Goal: Task Accomplishment & Management: Use online tool/utility

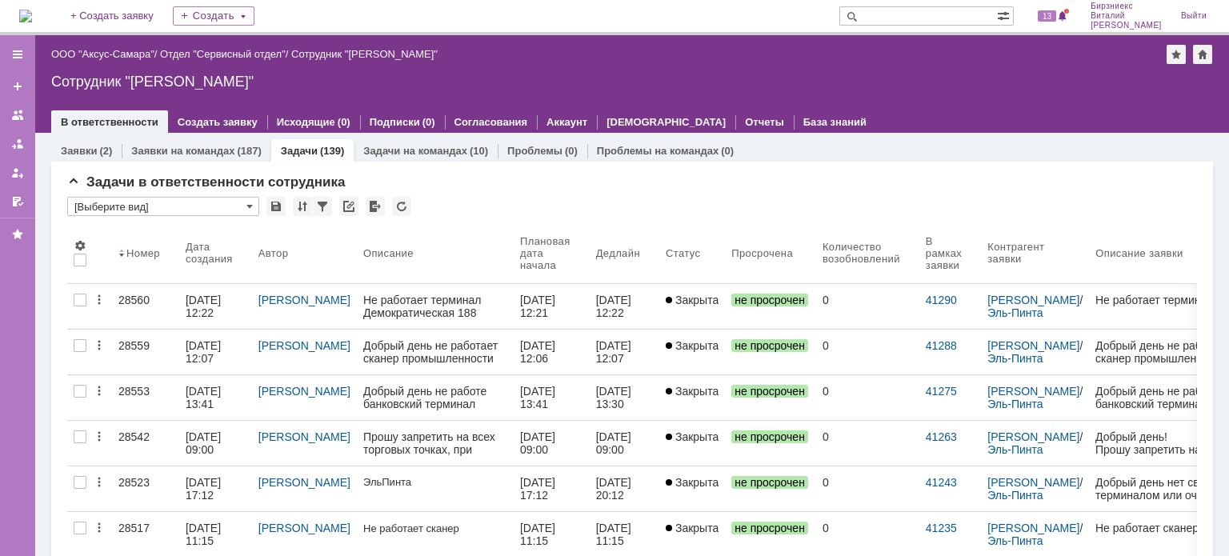
click at [315, 150] on div "Задачи (139)" at bounding box center [312, 151] width 63 height 10
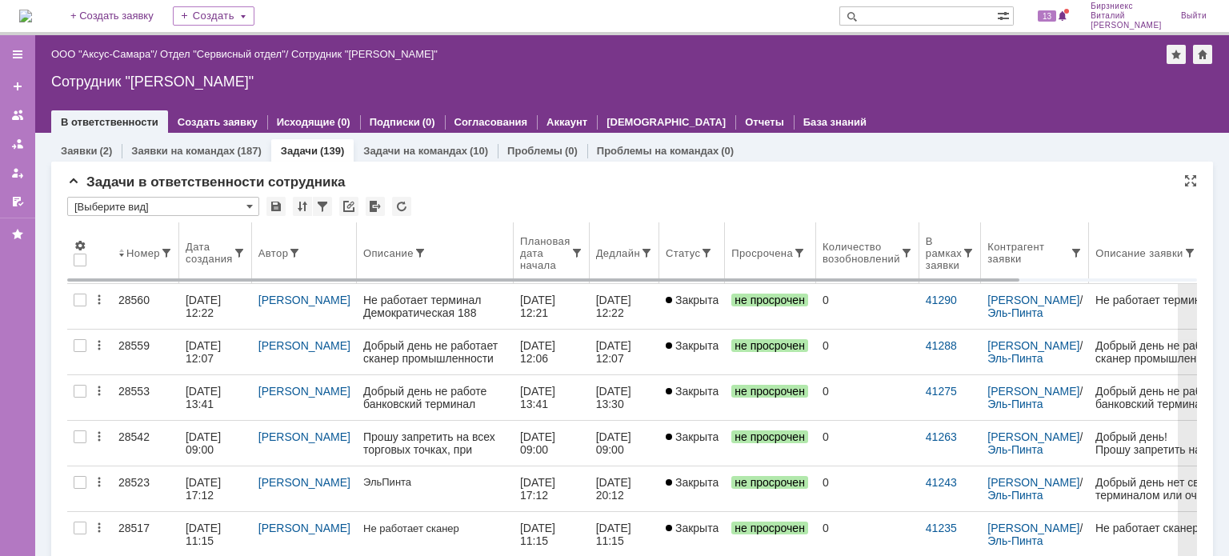
click at [202, 258] on div "Дата создания" at bounding box center [209, 253] width 47 height 24
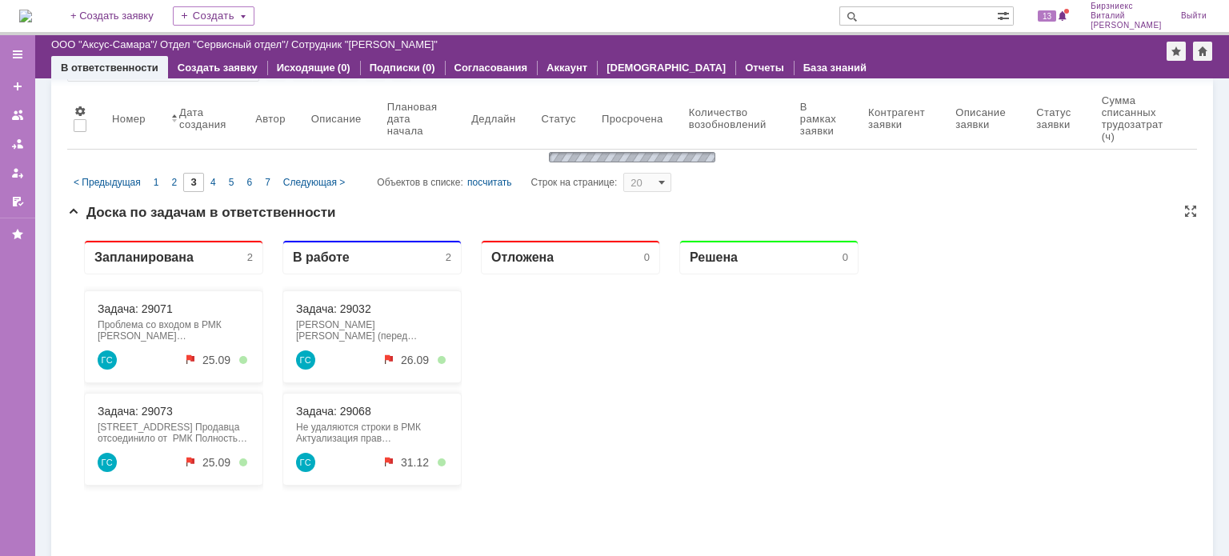
type input "1"
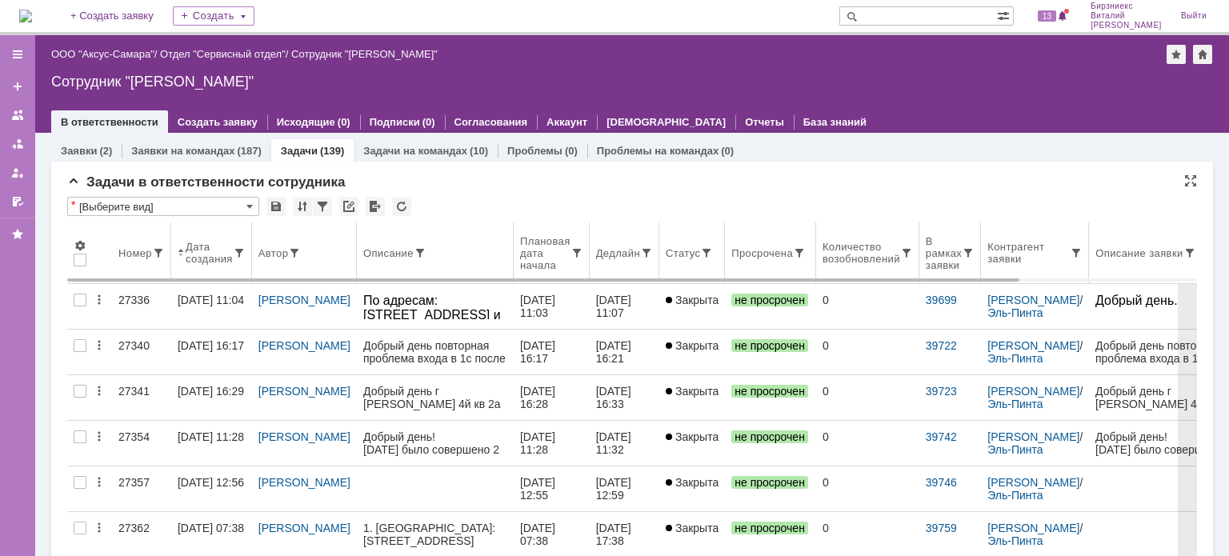
click at [682, 246] on th "Статус" at bounding box center [692, 253] width 66 height 62
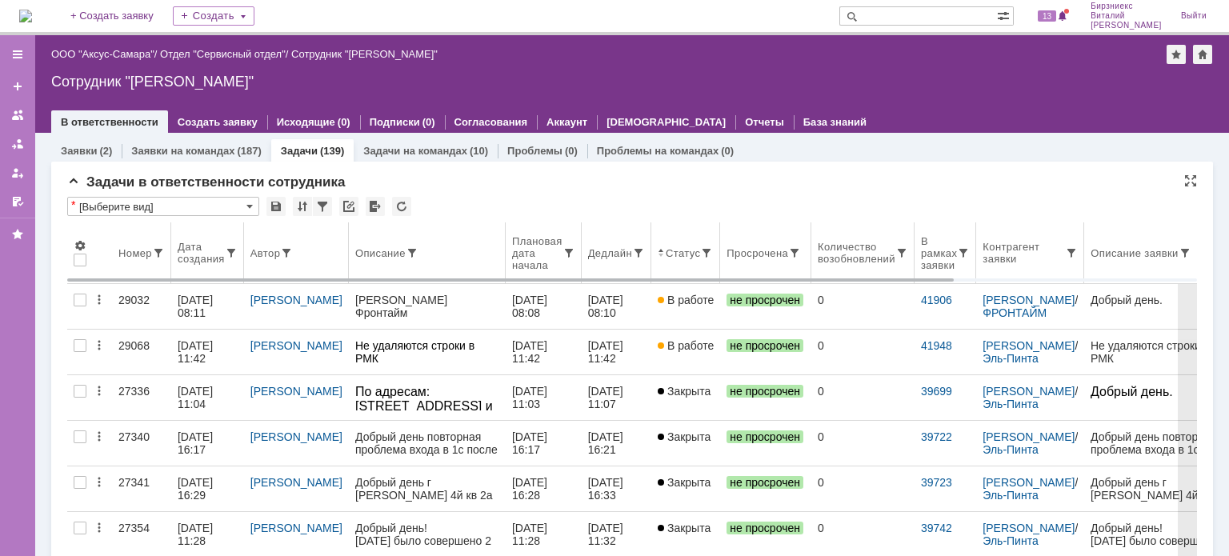
click at [126, 255] on div "Номер" at bounding box center [135, 253] width 34 height 12
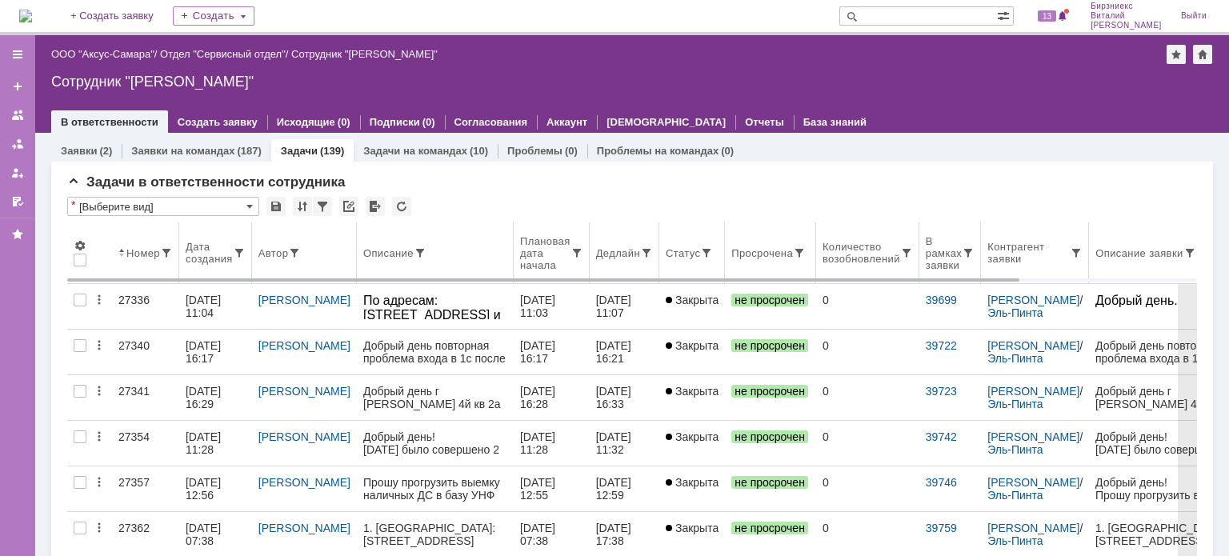
click at [151, 255] on div "Номер" at bounding box center [143, 253] width 34 height 12
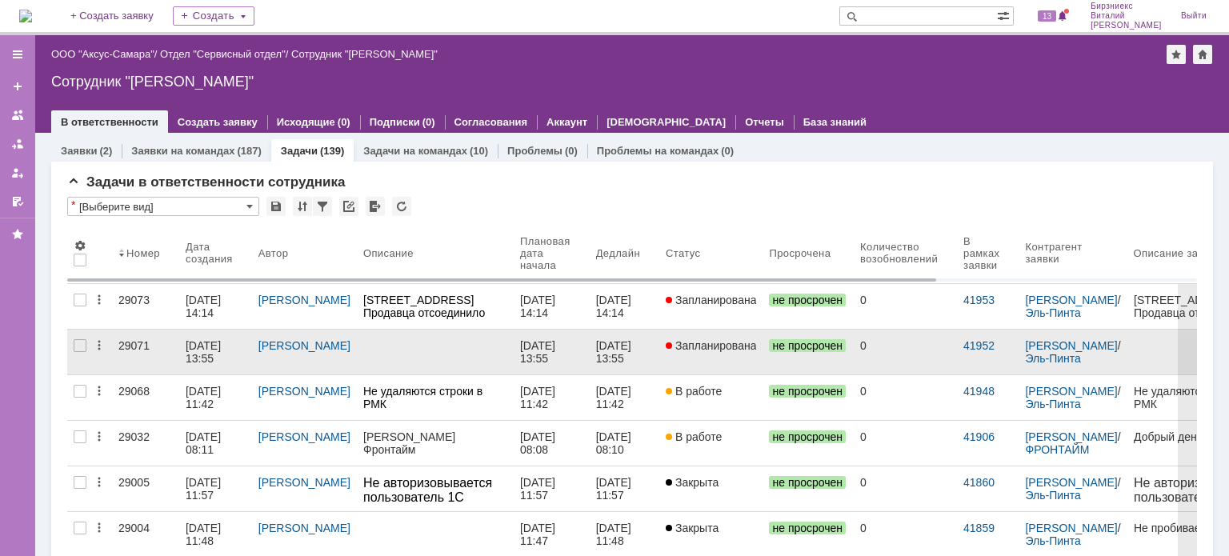
click at [208, 347] on div "[DATE] 13:55" at bounding box center [205, 352] width 38 height 26
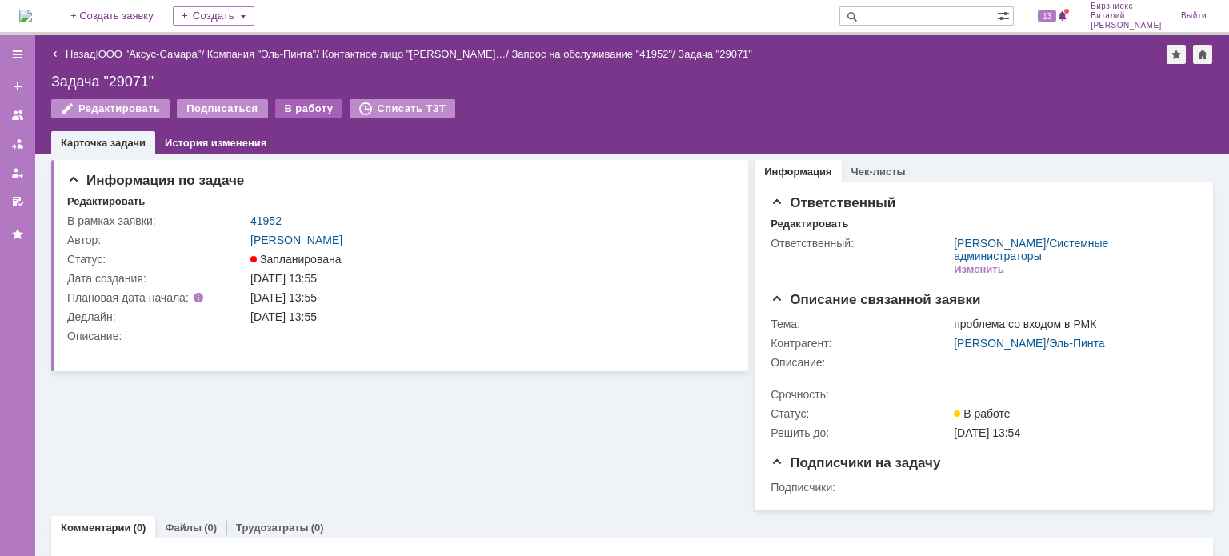
click at [299, 111] on div "В работу" at bounding box center [309, 108] width 68 height 19
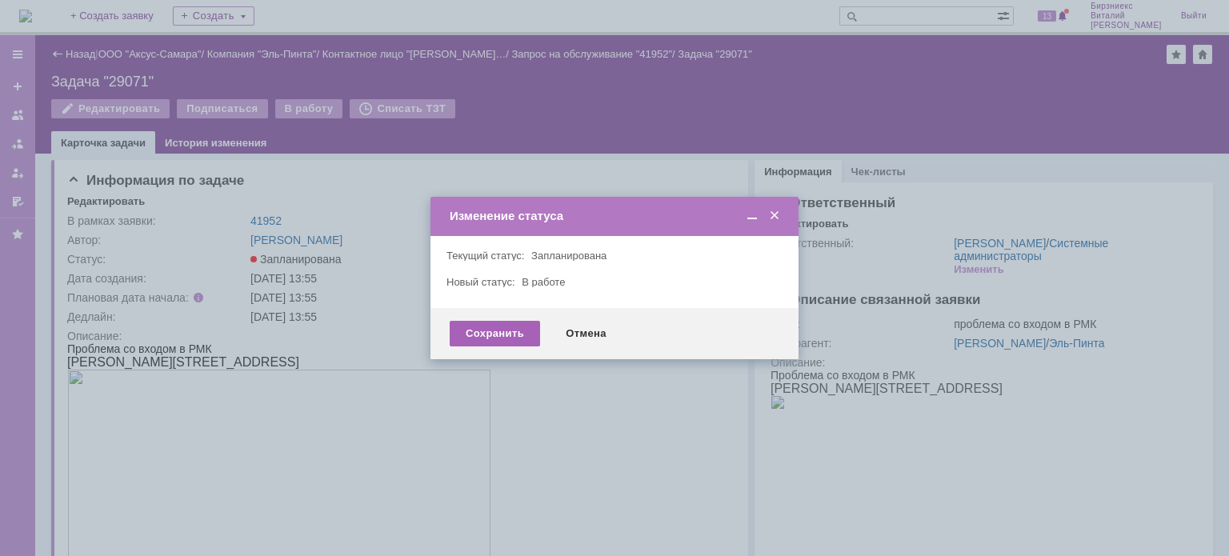
click at [460, 332] on div "Сохранить" at bounding box center [495, 334] width 90 height 26
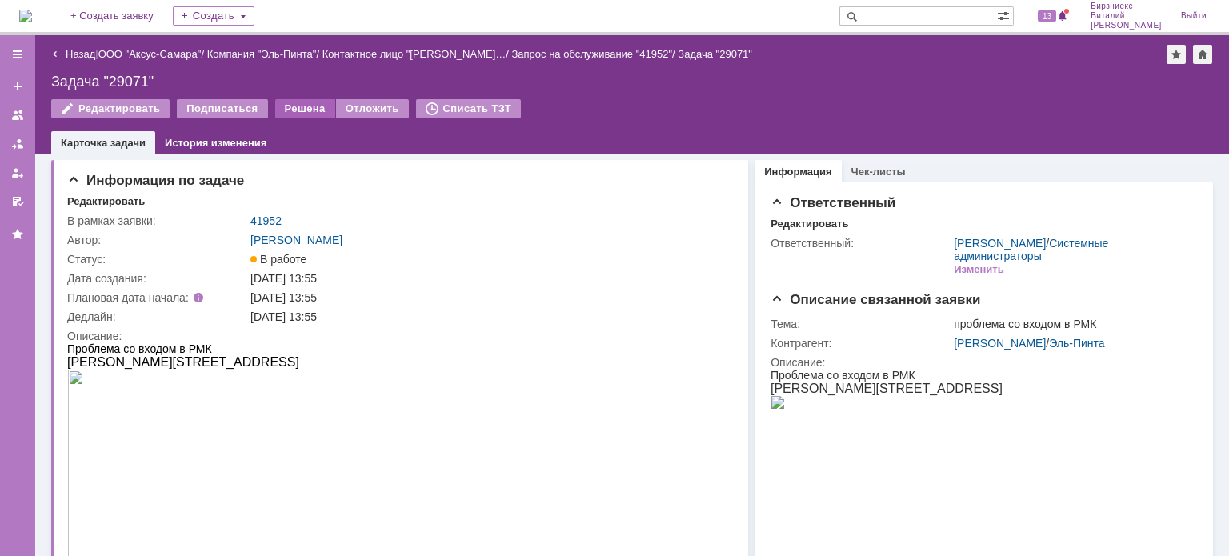
click at [318, 105] on div "Решена" at bounding box center [305, 108] width 60 height 19
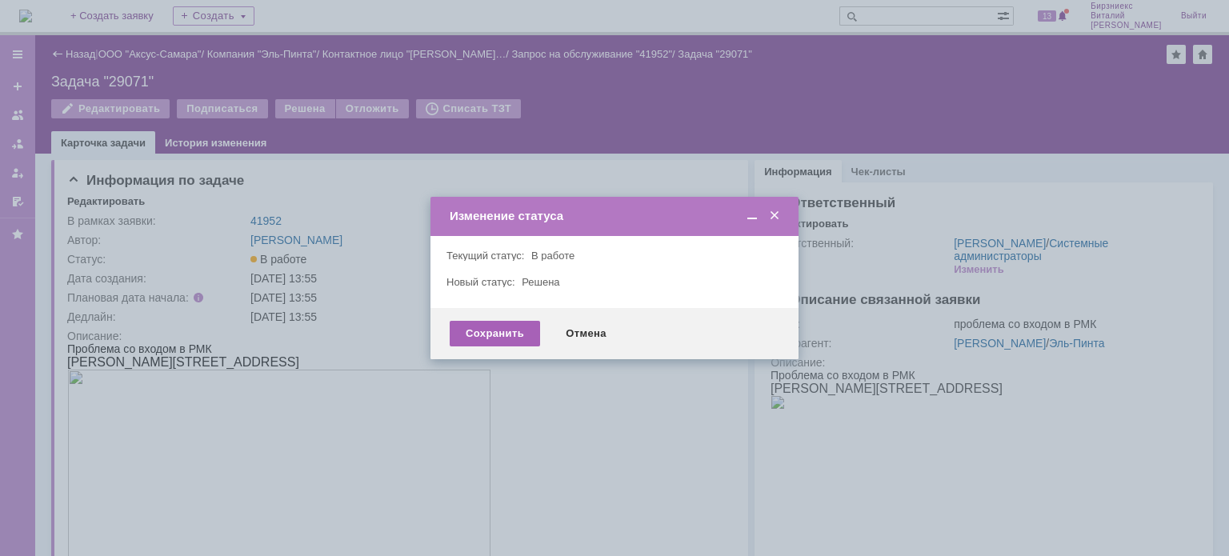
click at [509, 334] on div "Сохранить" at bounding box center [495, 334] width 90 height 26
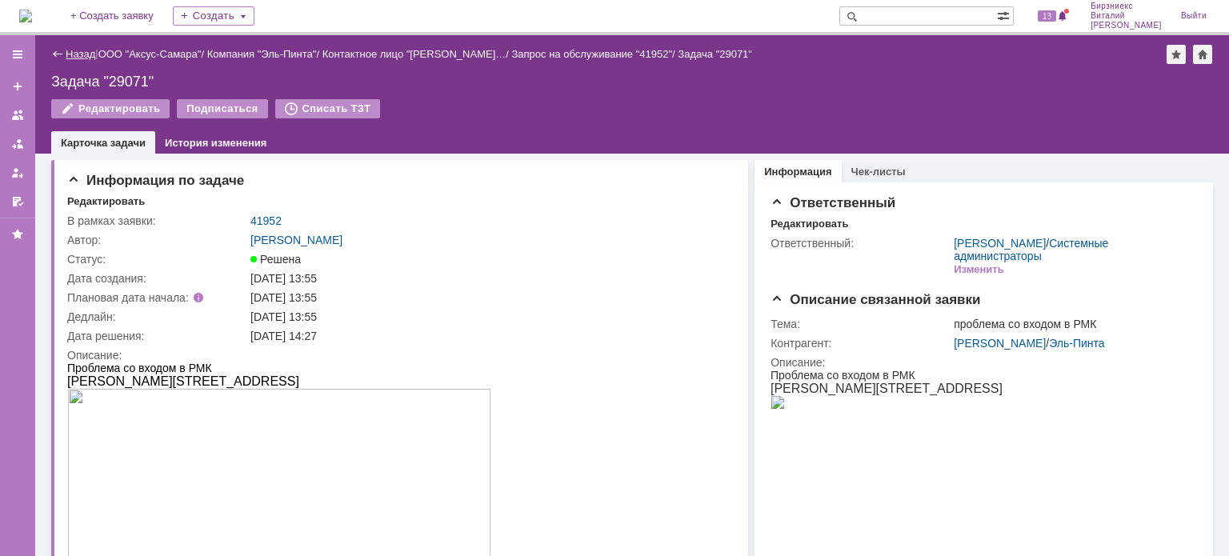
click at [89, 54] on link "Назад" at bounding box center [81, 54] width 30 height 12
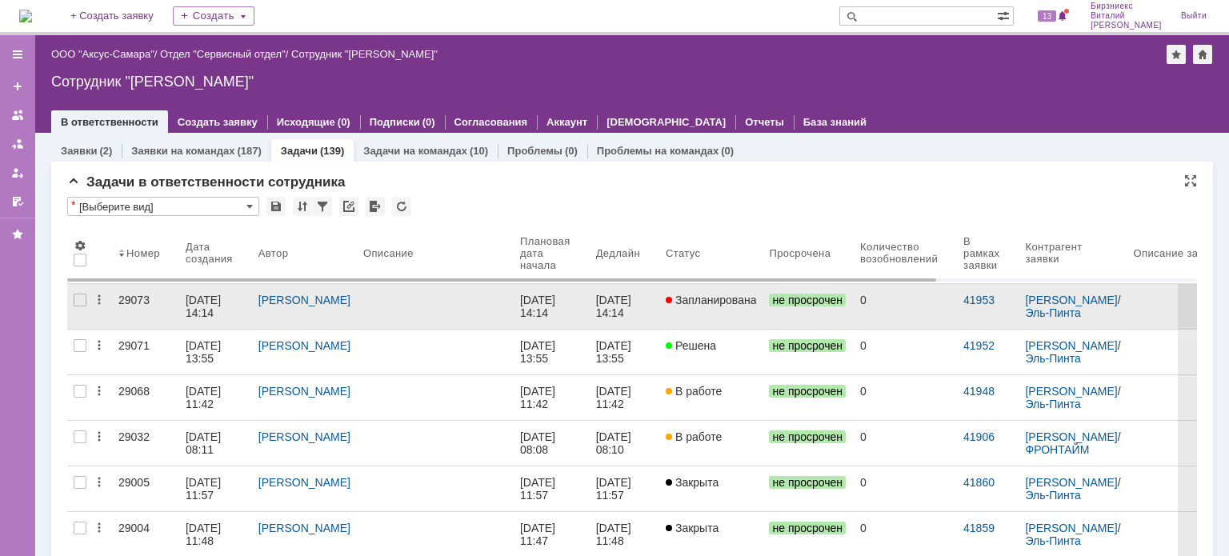
click at [441, 300] on div at bounding box center [435, 300] width 144 height 13
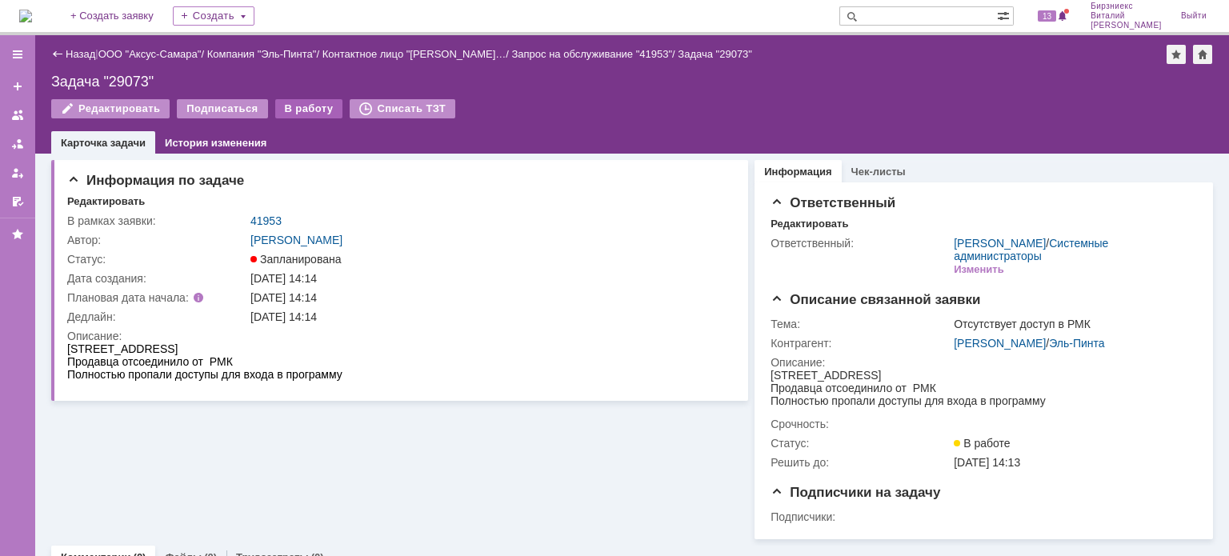
click at [294, 108] on div "В работу" at bounding box center [309, 108] width 68 height 19
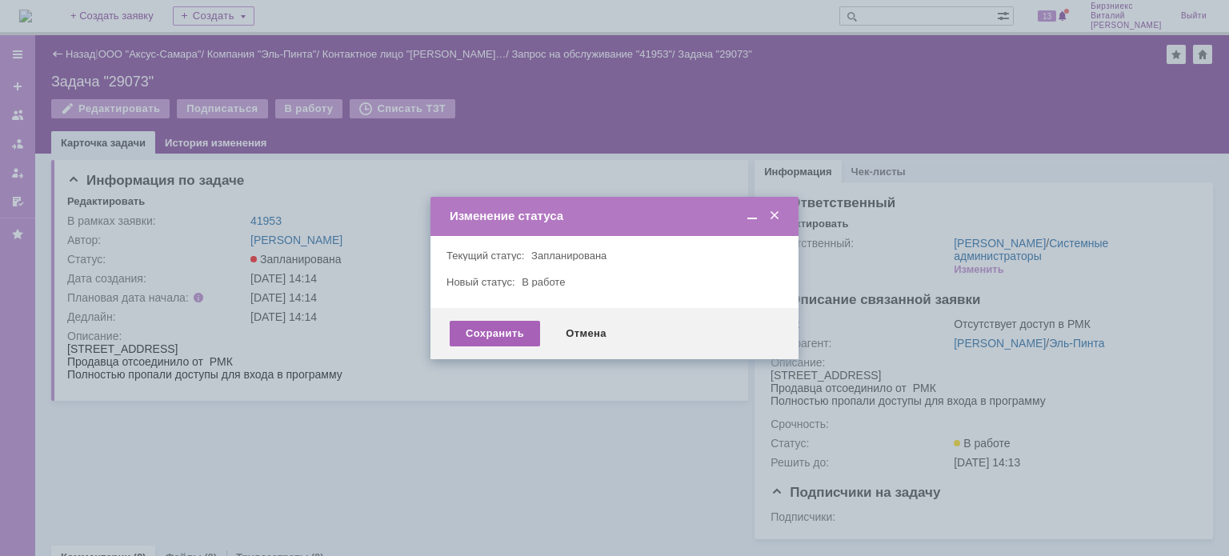
click at [477, 332] on div "Сохранить" at bounding box center [495, 334] width 90 height 26
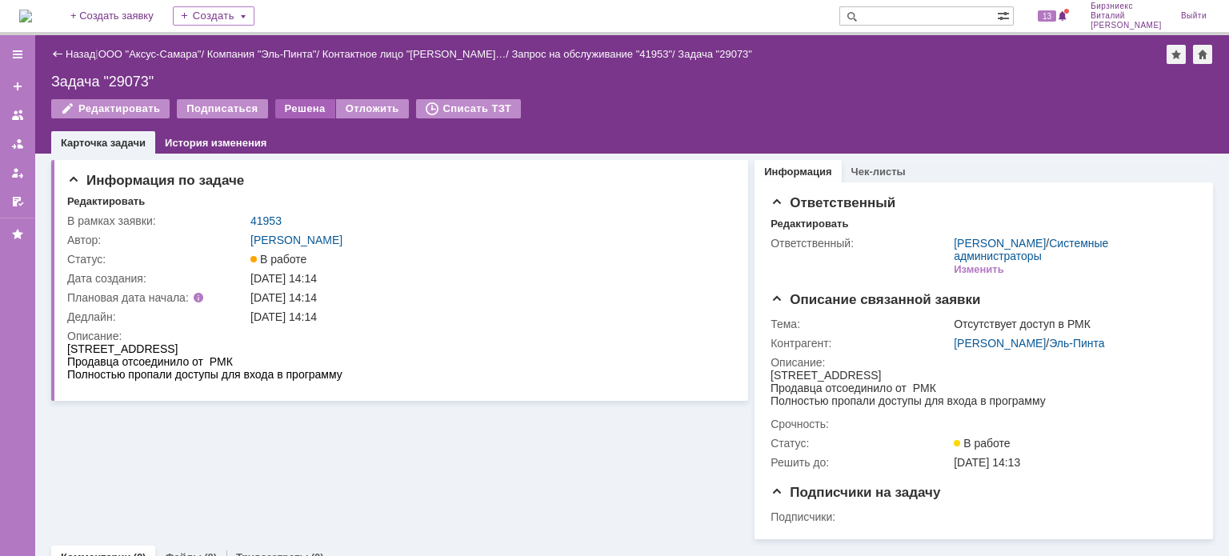
click at [314, 108] on div "Решена" at bounding box center [305, 108] width 60 height 19
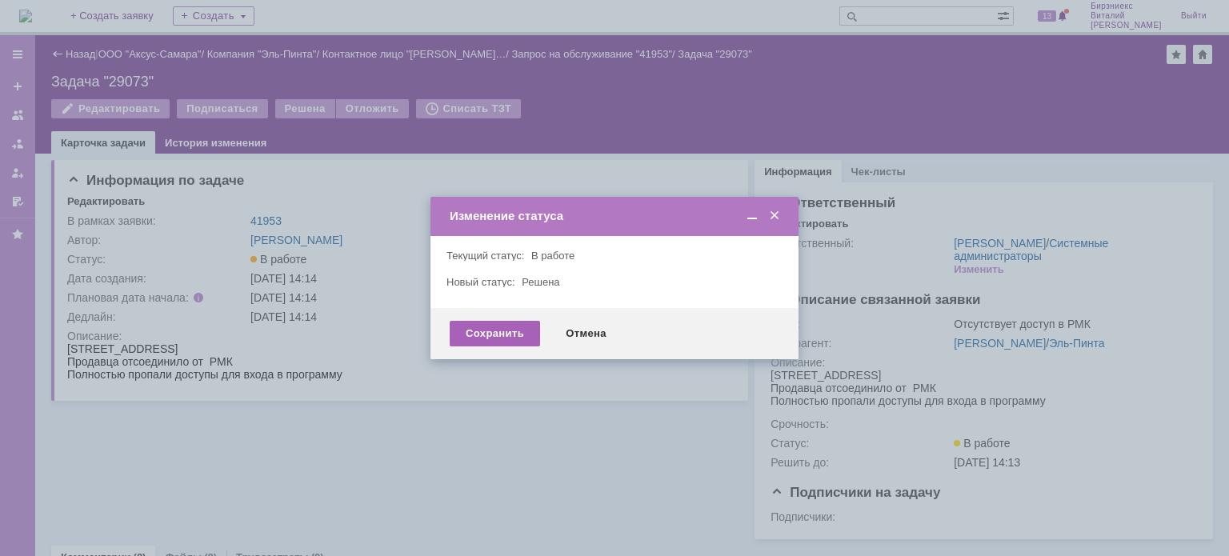
click at [504, 328] on div "Сохранить" at bounding box center [495, 334] width 90 height 26
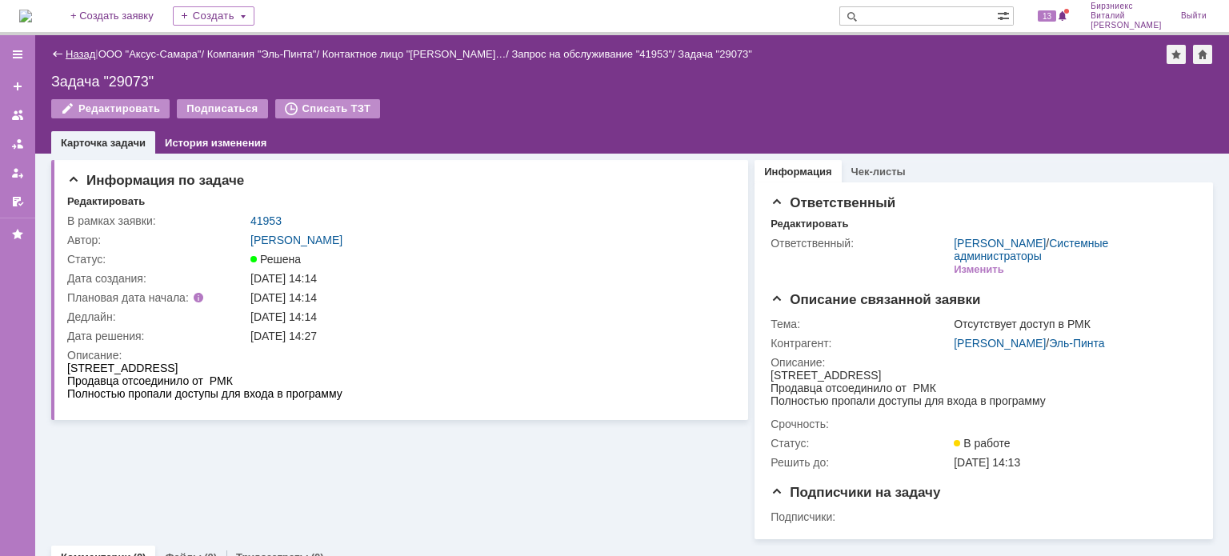
click at [86, 51] on link "Назад" at bounding box center [81, 54] width 30 height 12
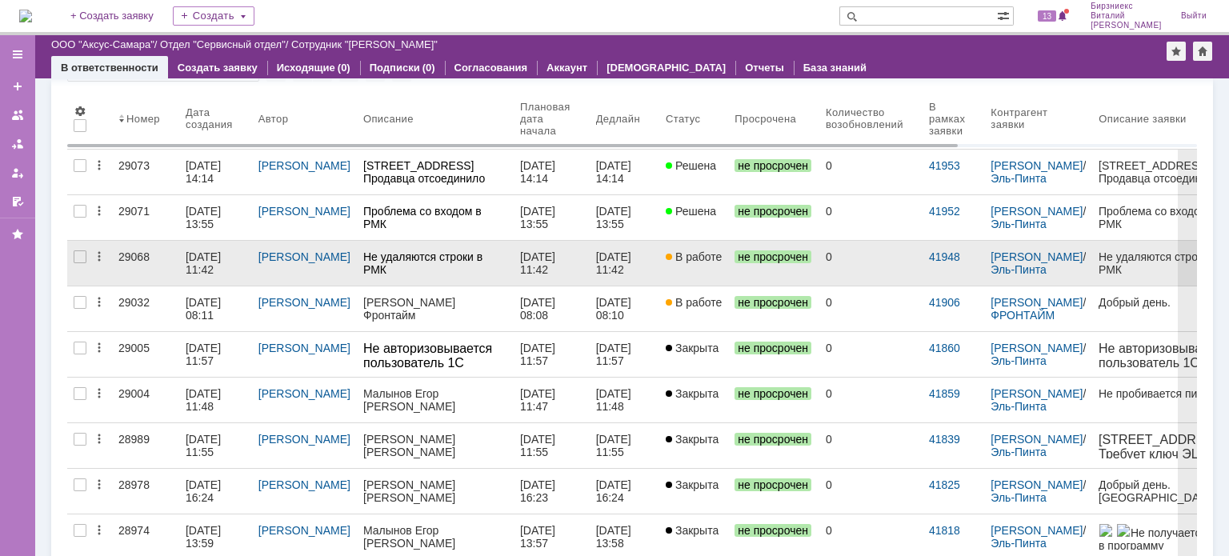
click at [186, 264] on div "[DATE] 11:42" at bounding box center [205, 263] width 38 height 26
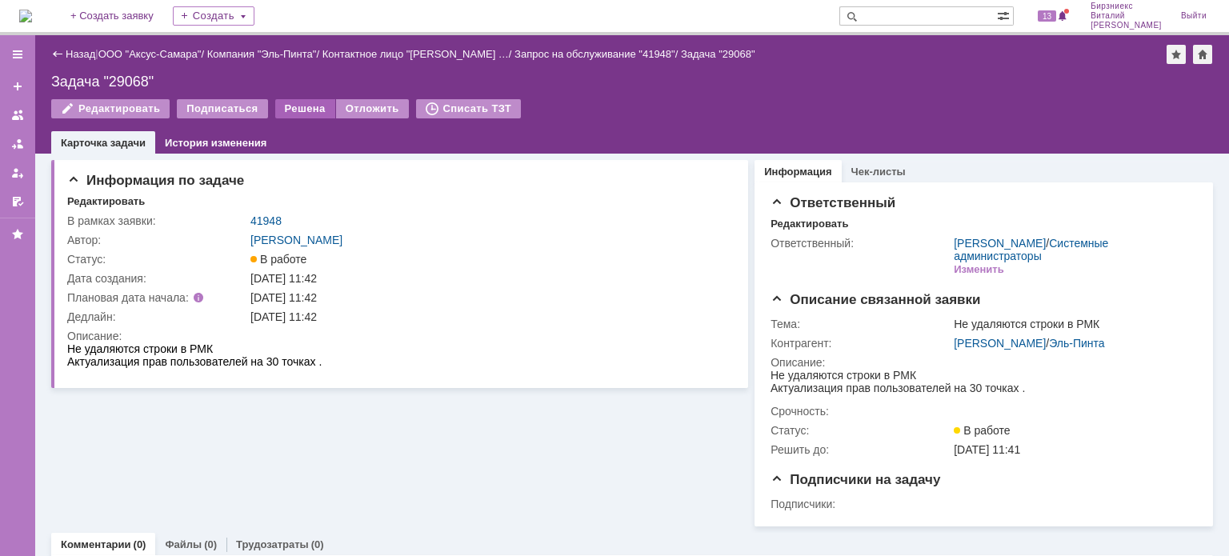
click at [298, 110] on div "Решена" at bounding box center [305, 108] width 60 height 19
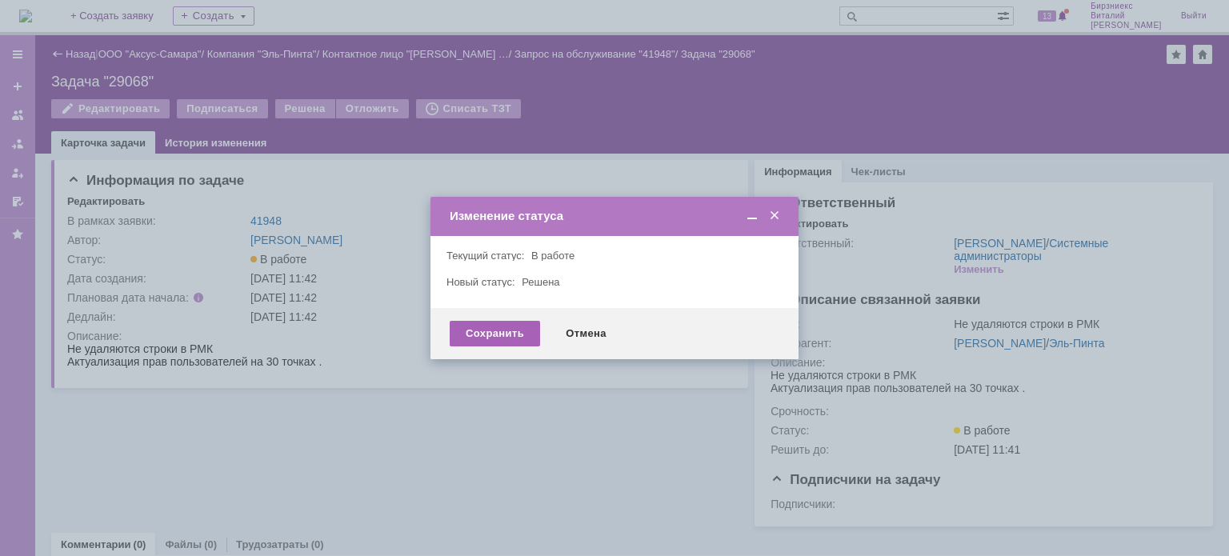
click at [516, 334] on div "Сохранить" at bounding box center [495, 334] width 90 height 26
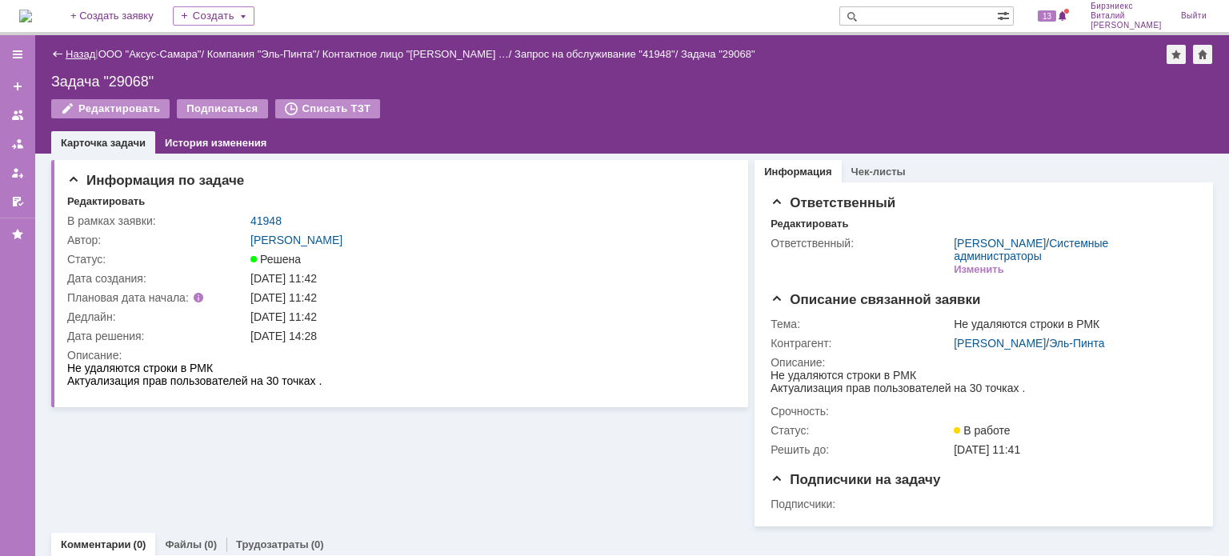
click at [79, 56] on link "Назад" at bounding box center [81, 54] width 30 height 12
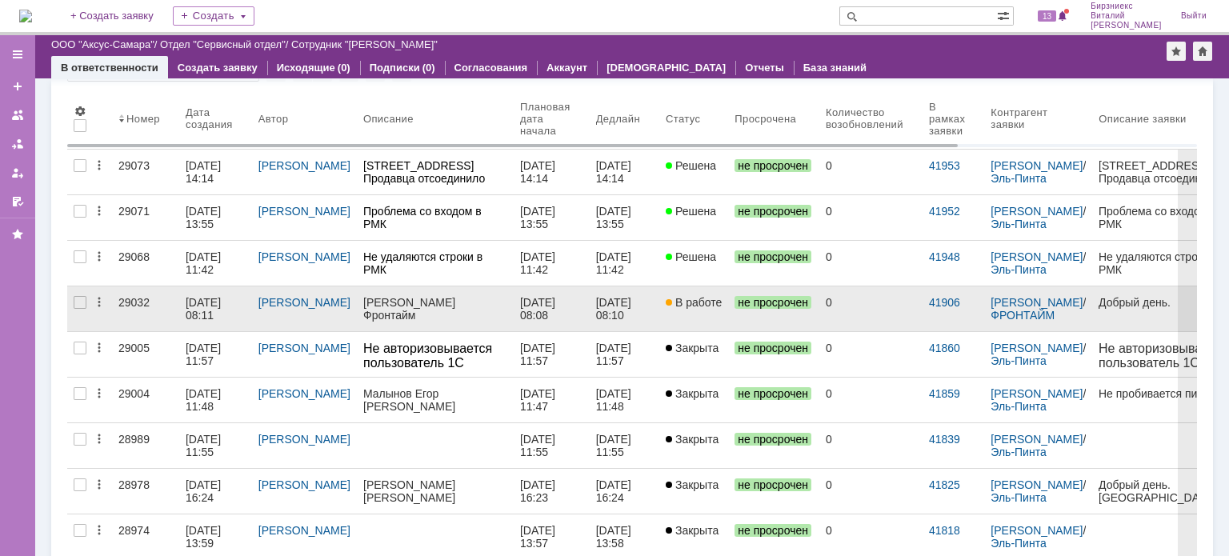
click at [205, 304] on div "[DATE] 08:11" at bounding box center [205, 309] width 38 height 26
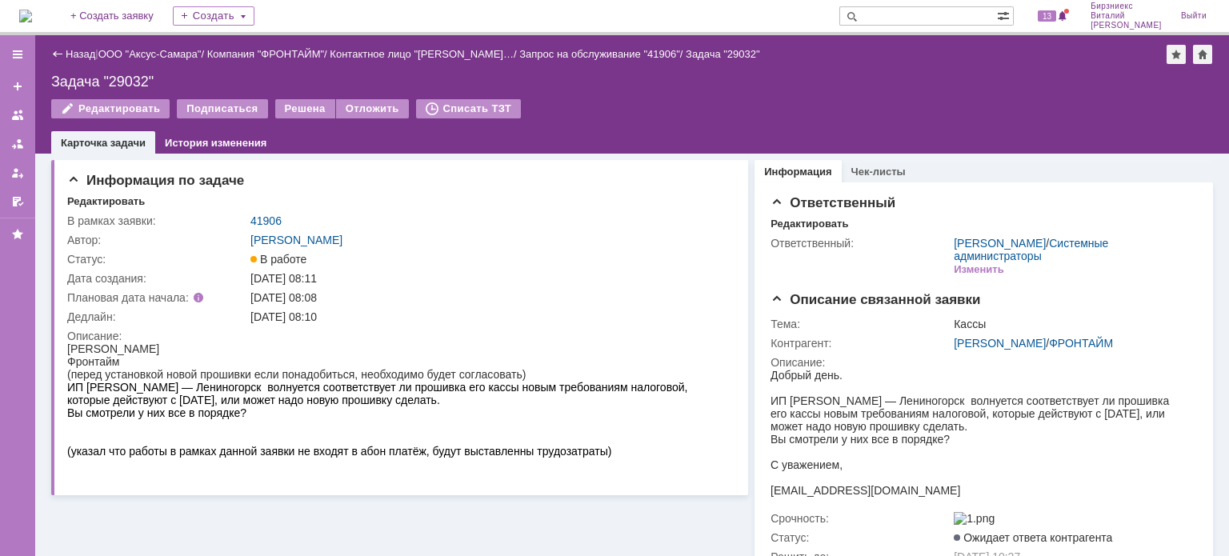
click at [271, 502] on div "Информация по задаче Редактировать В рамках заявки: 41906 Автор: Галстьян Степа…" at bounding box center [399, 394] width 697 height 480
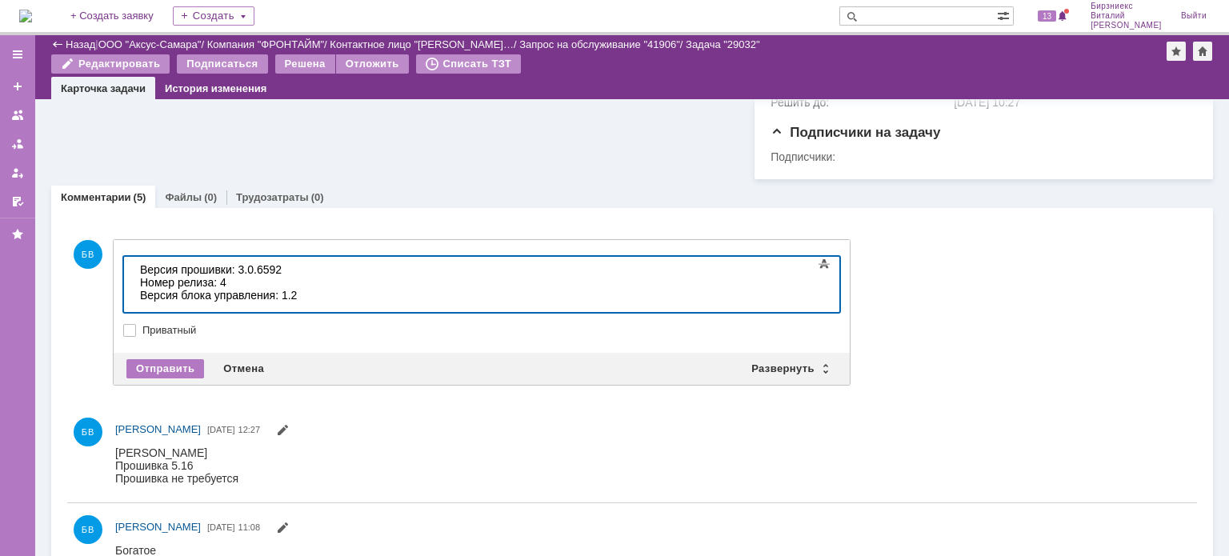
click at [141, 266] on div "Версия прошивки: 3.0.6592" at bounding box center [253, 269] width 227 height 13
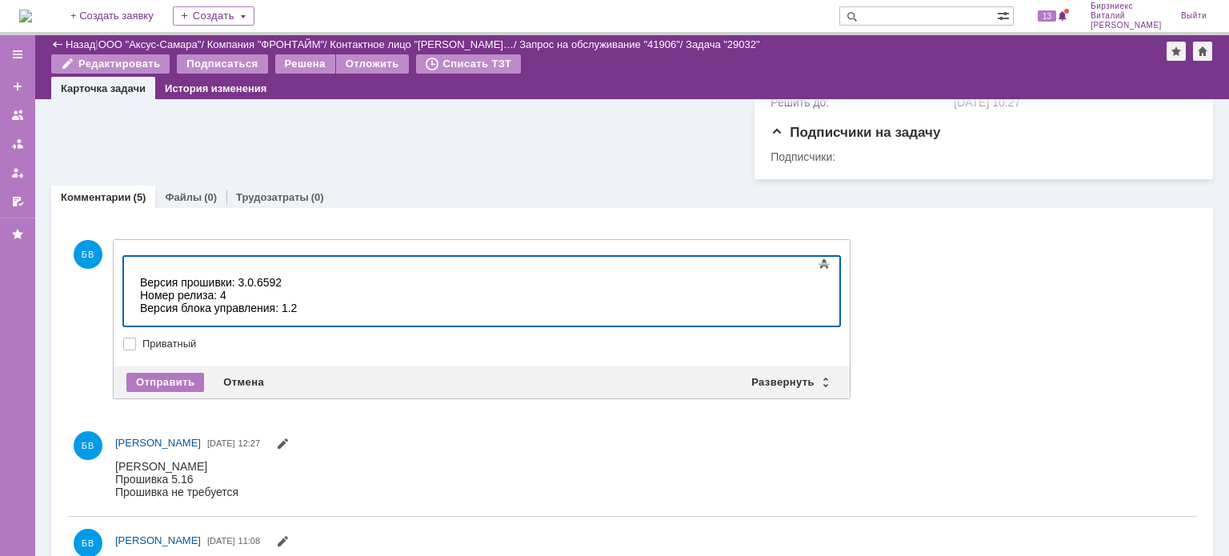
click at [145, 266] on div at bounding box center [253, 269] width 227 height 13
click at [151, 265] on div at bounding box center [253, 269] width 227 height 13
click at [342, 310] on div "Версия блока управления: 1.2" at bounding box center [253, 308] width 227 height 13
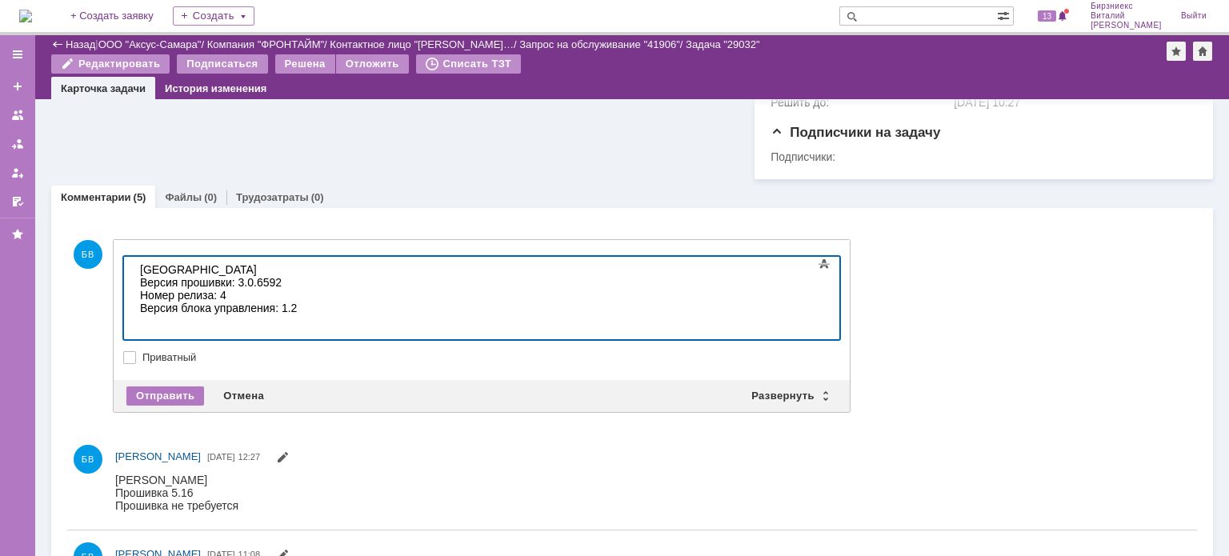
scroll to position [1013, 5]
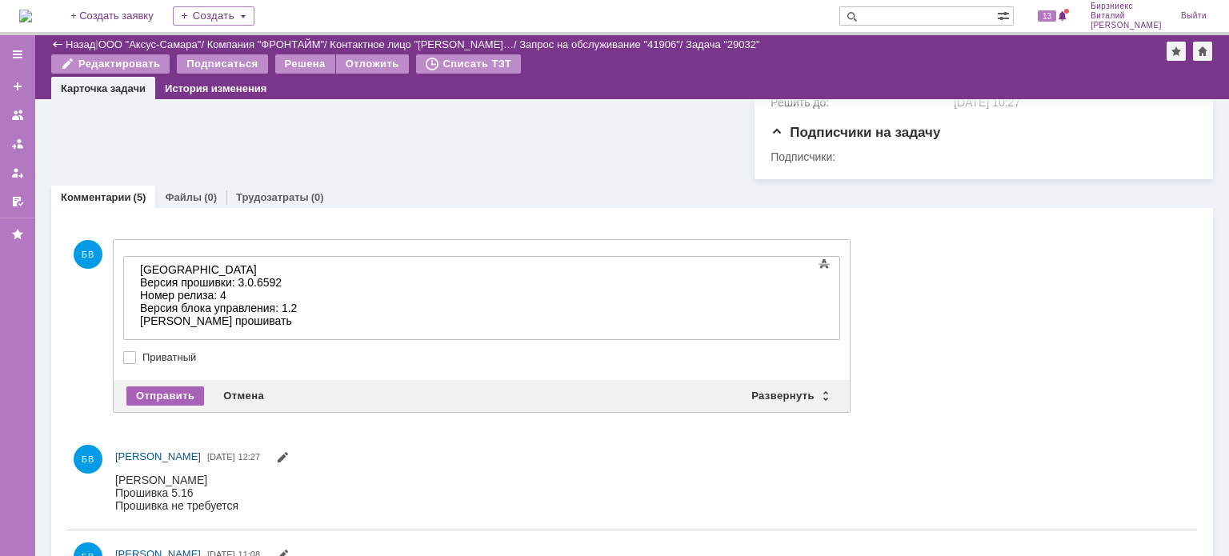
click at [182, 394] on div "Отправить" at bounding box center [165, 395] width 78 height 19
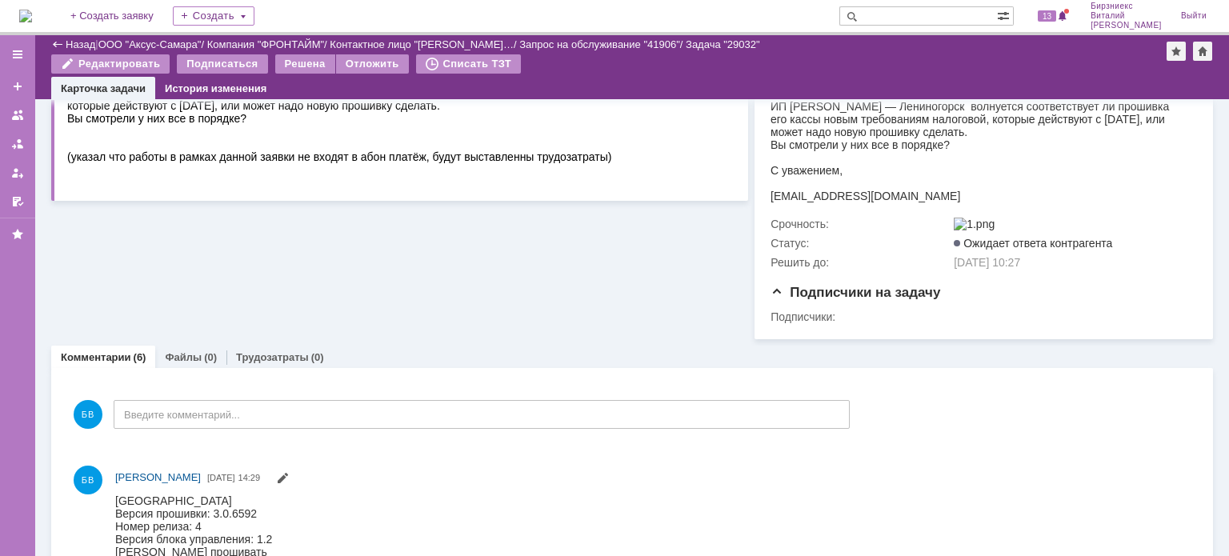
scroll to position [160, 0]
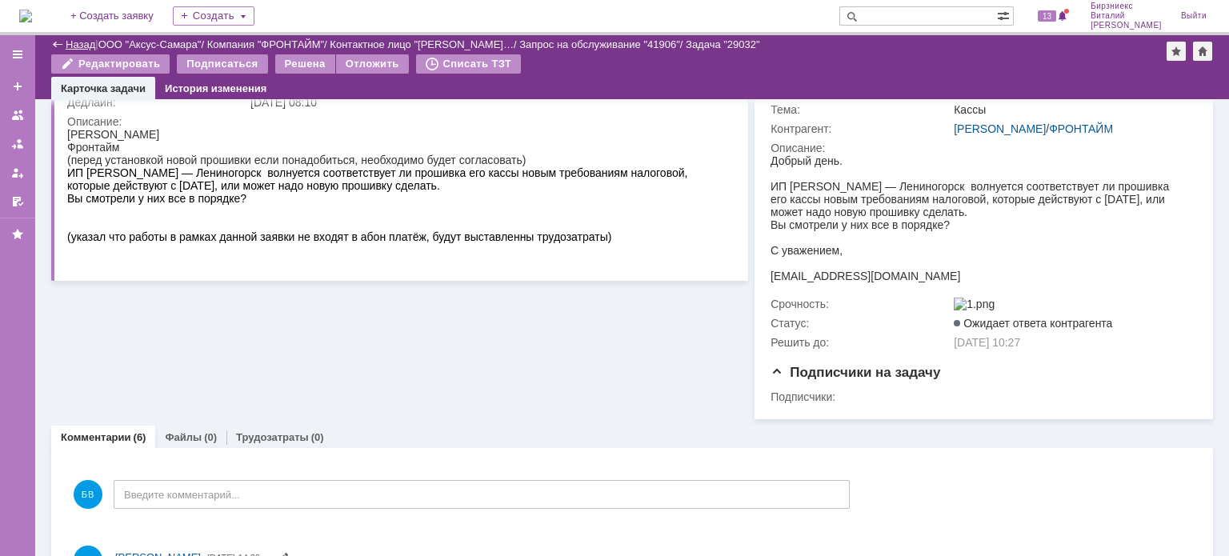
click at [92, 46] on link "Назад" at bounding box center [81, 44] width 30 height 12
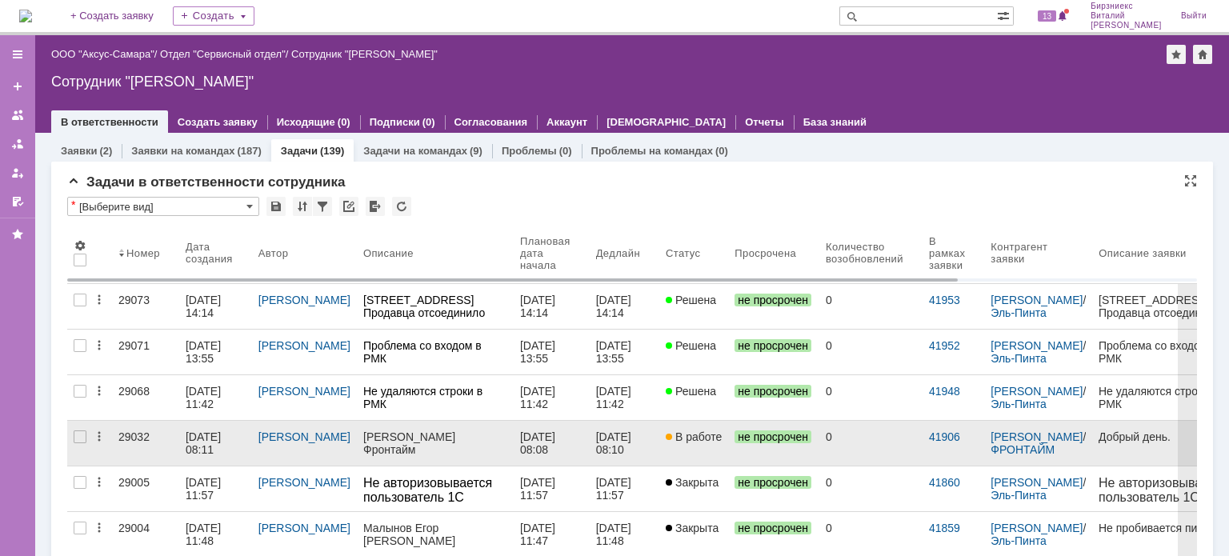
click at [158, 454] on link "29032" at bounding box center [145, 443] width 67 height 45
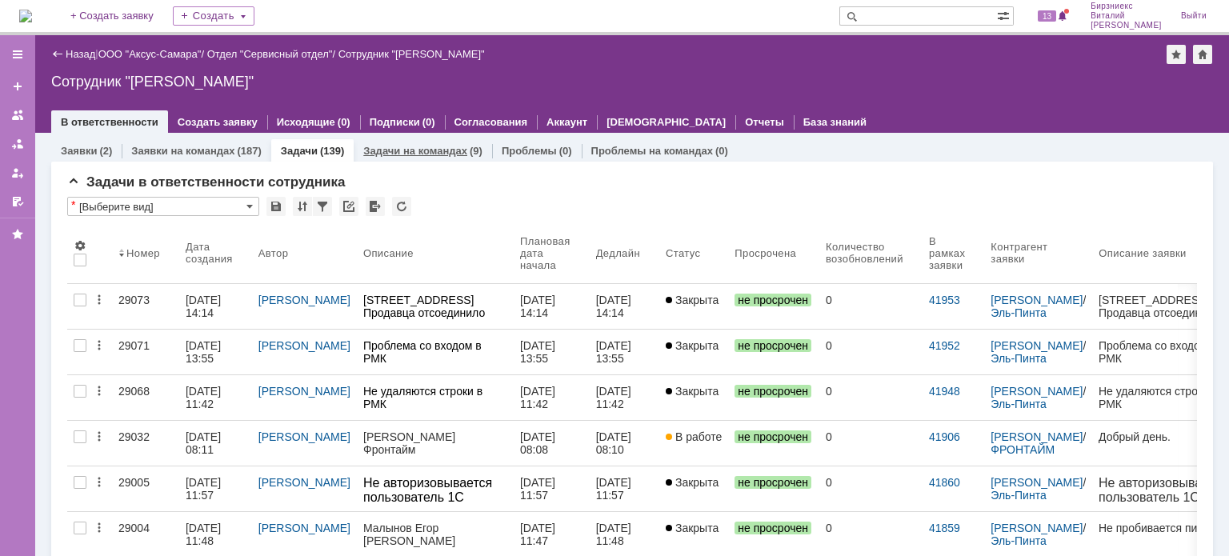
click at [394, 155] on link "Задачи на командах" at bounding box center [415, 151] width 104 height 12
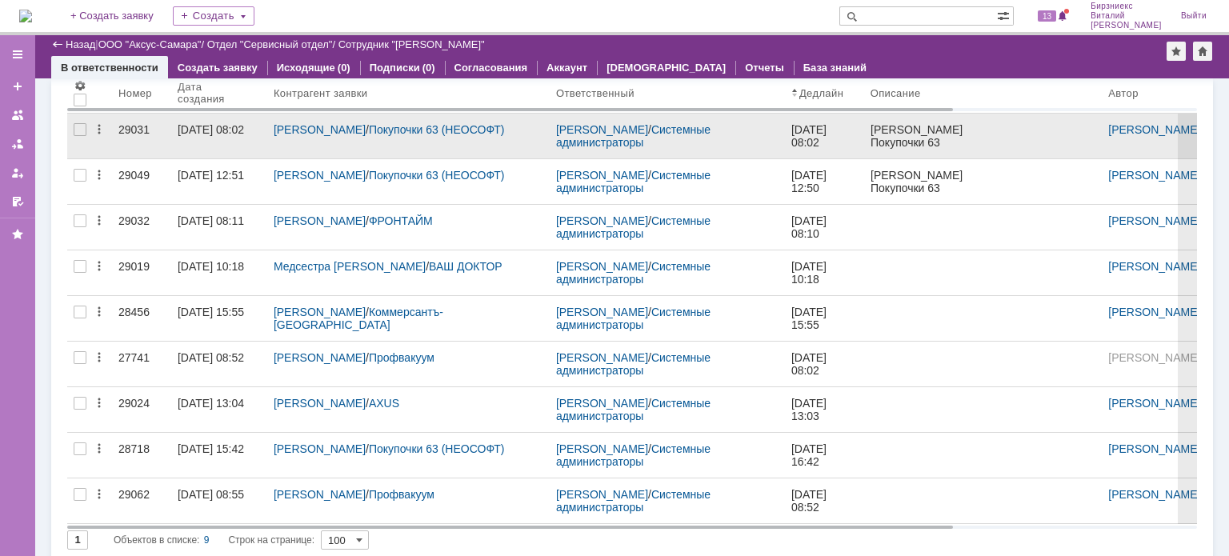
scroll to position [106, 0]
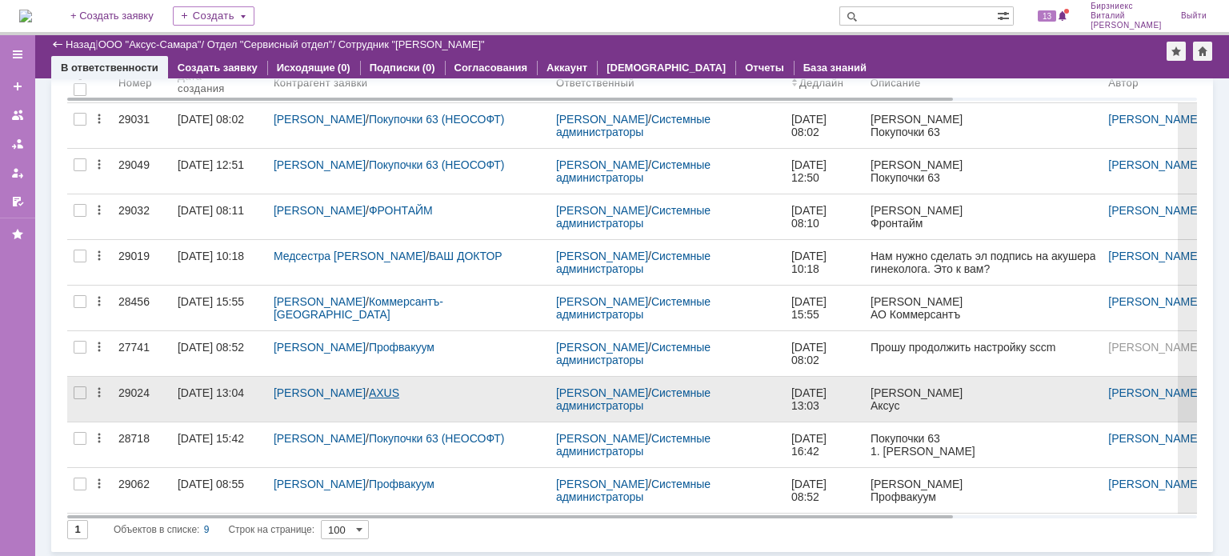
click at [387, 387] on link "AXUS" at bounding box center [384, 392] width 30 height 13
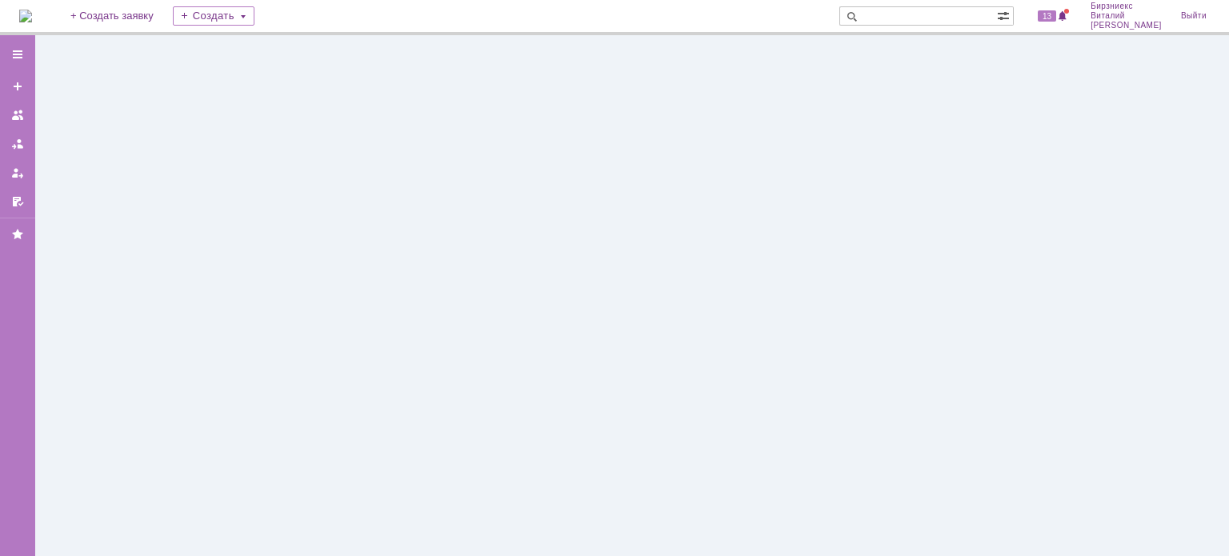
click at [387, 387] on div at bounding box center [632, 295] width 1194 height 521
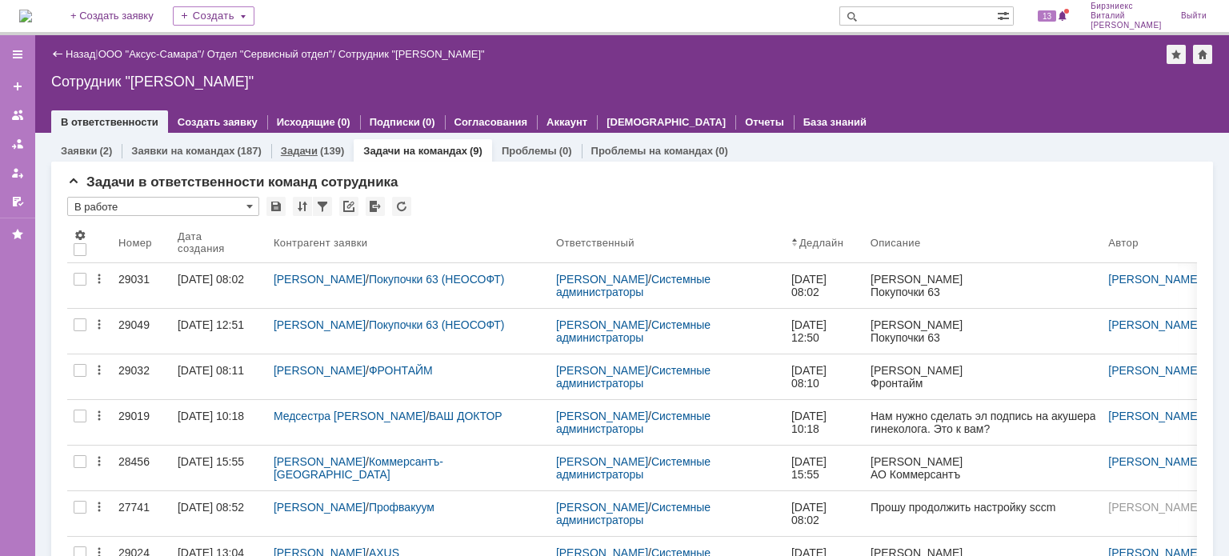
click at [286, 150] on link "Задачи" at bounding box center [299, 151] width 37 height 12
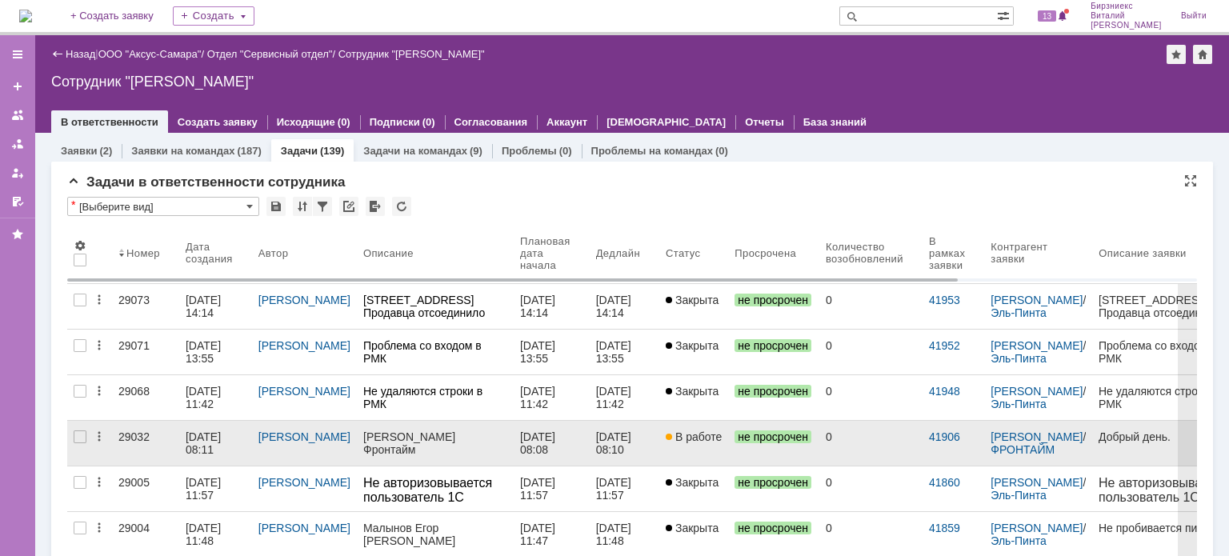
click at [148, 444] on link "29032" at bounding box center [145, 443] width 67 height 45
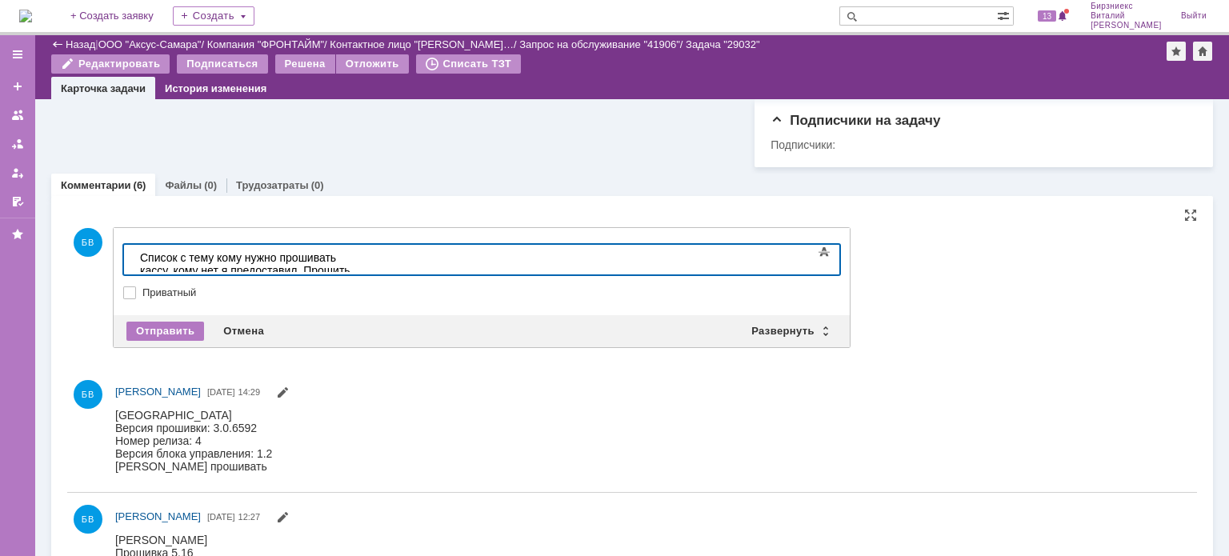
click at [367, 257] on div "Список с тему кому нужно прошивать кассу, кому нет я предоставил. Прошить может…" at bounding box center [253, 270] width 227 height 38
click at [367, 255] on div "Список с тему кому нужно прошивать кассу, кому нет я предоставил. Прошить может…" at bounding box center [253, 270] width 227 height 38
click at [367, 261] on div "Список с тему кому нужно прошивать кассу, кому нет я предоставил. Прошить может…" at bounding box center [253, 270] width 227 height 38
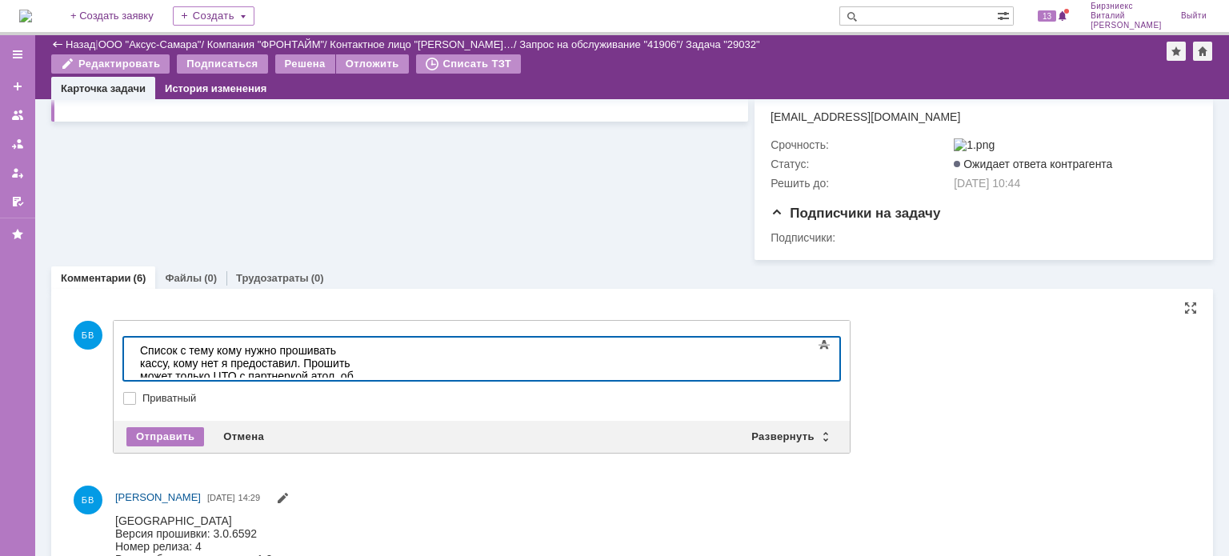
scroll to position [412, 0]
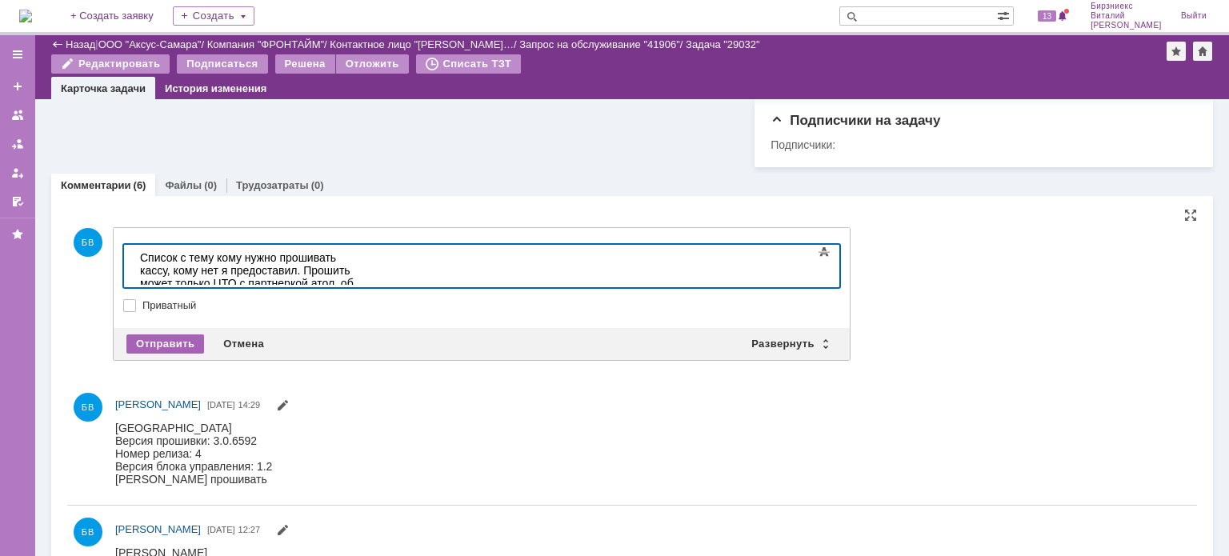
click at [176, 346] on div "Отправить" at bounding box center [165, 343] width 78 height 19
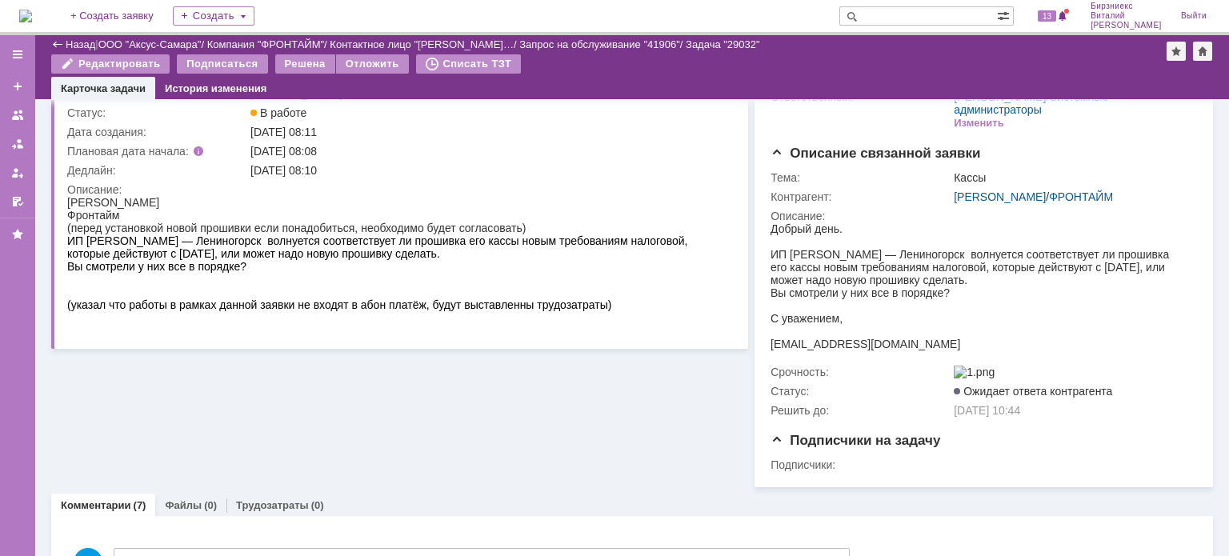
scroll to position [0, 0]
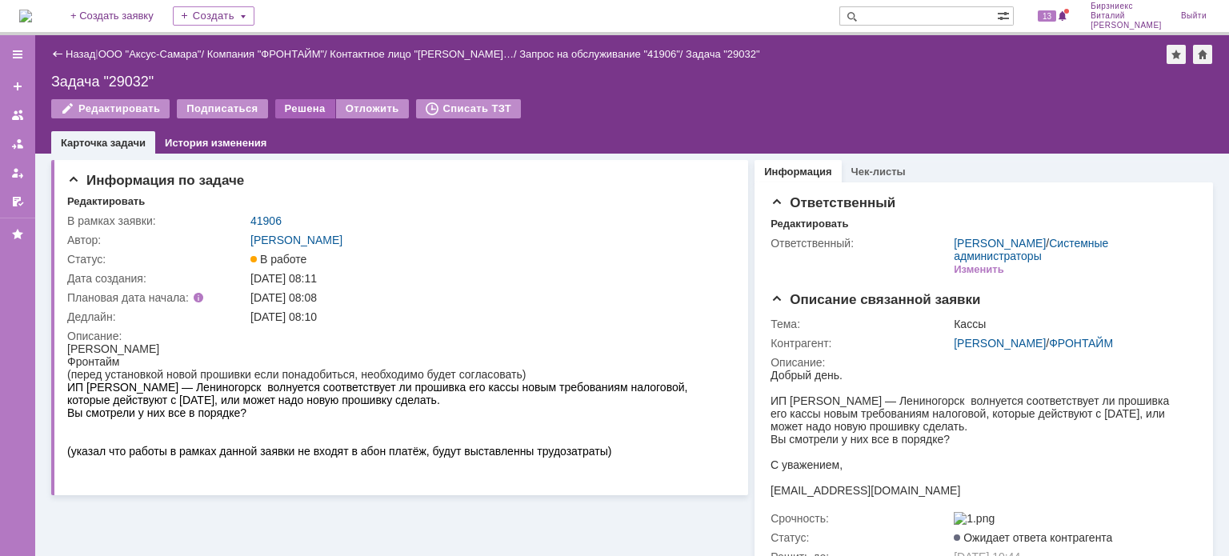
click at [308, 114] on div "Решена" at bounding box center [305, 108] width 60 height 19
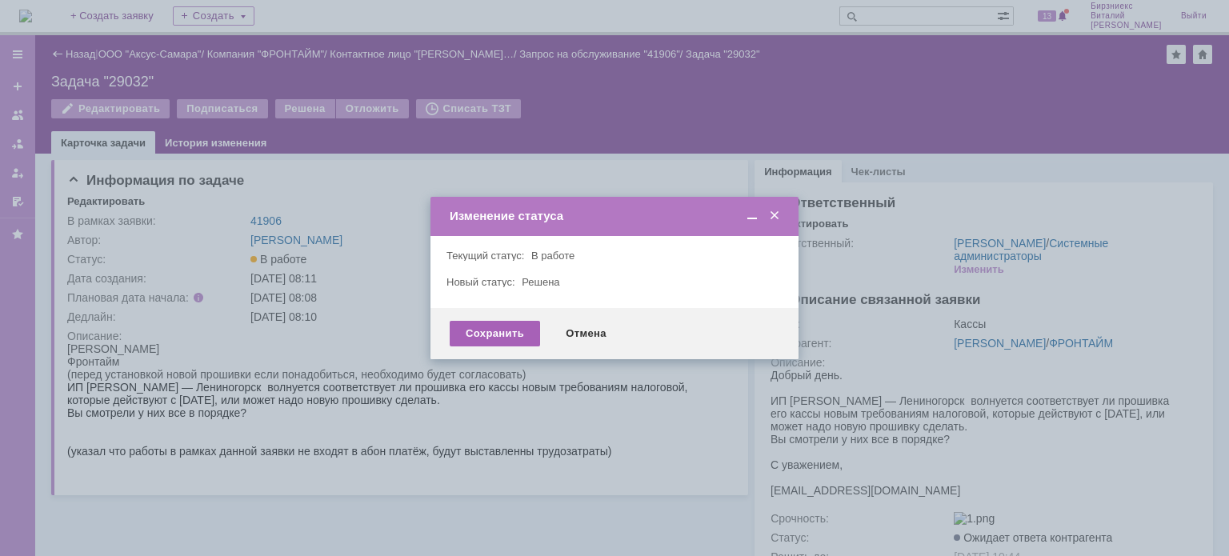
click at [469, 334] on div "Сохранить" at bounding box center [495, 334] width 90 height 26
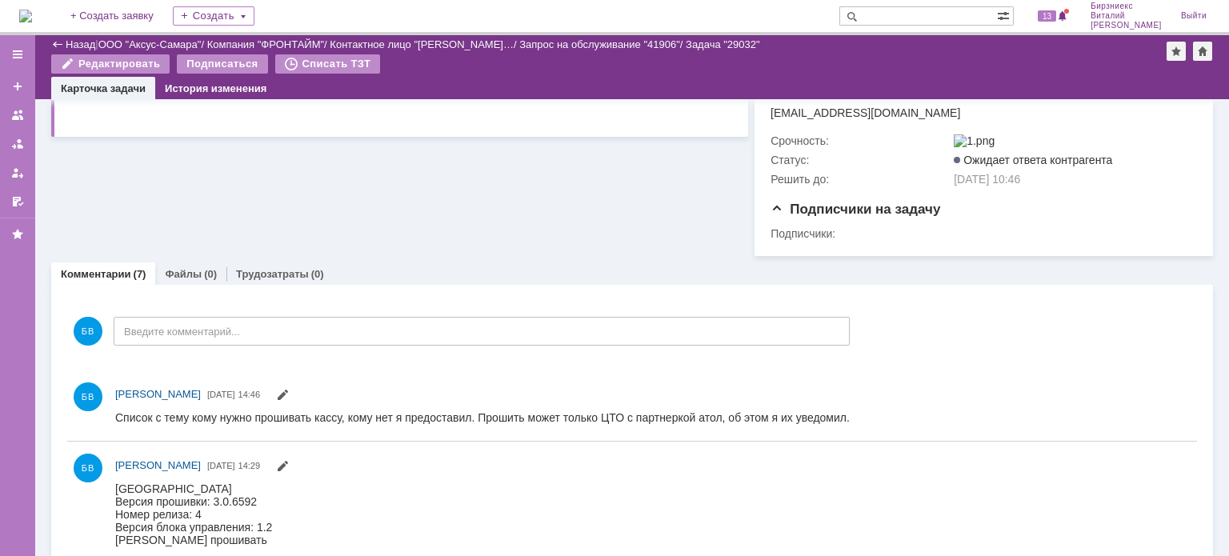
scroll to position [163, 0]
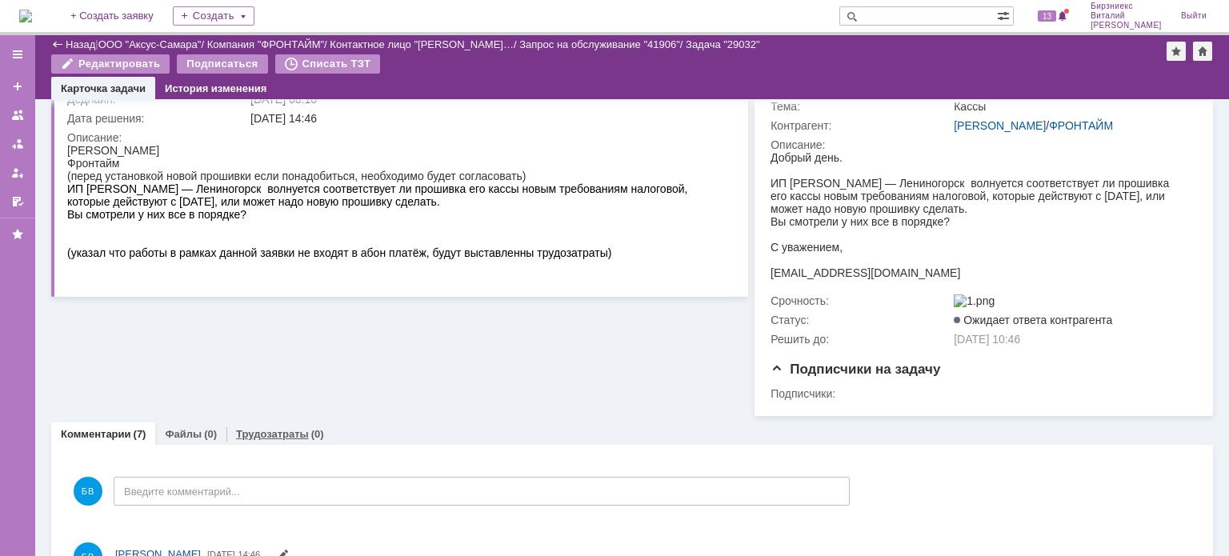
click at [276, 431] on div "Трудозатраты (0)" at bounding box center [279, 433] width 107 height 23
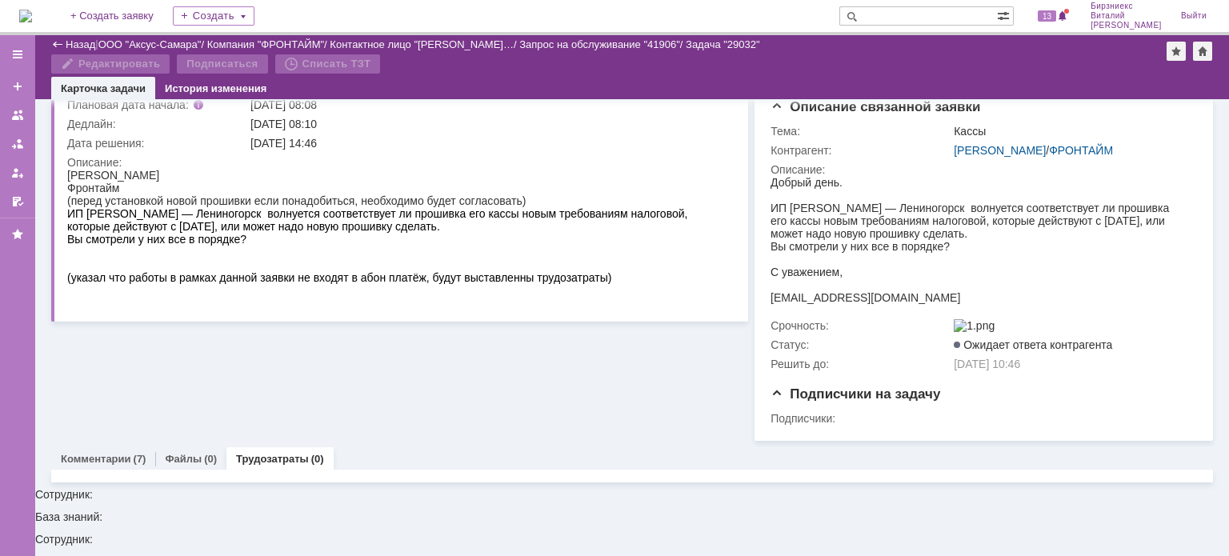
scroll to position [141, 0]
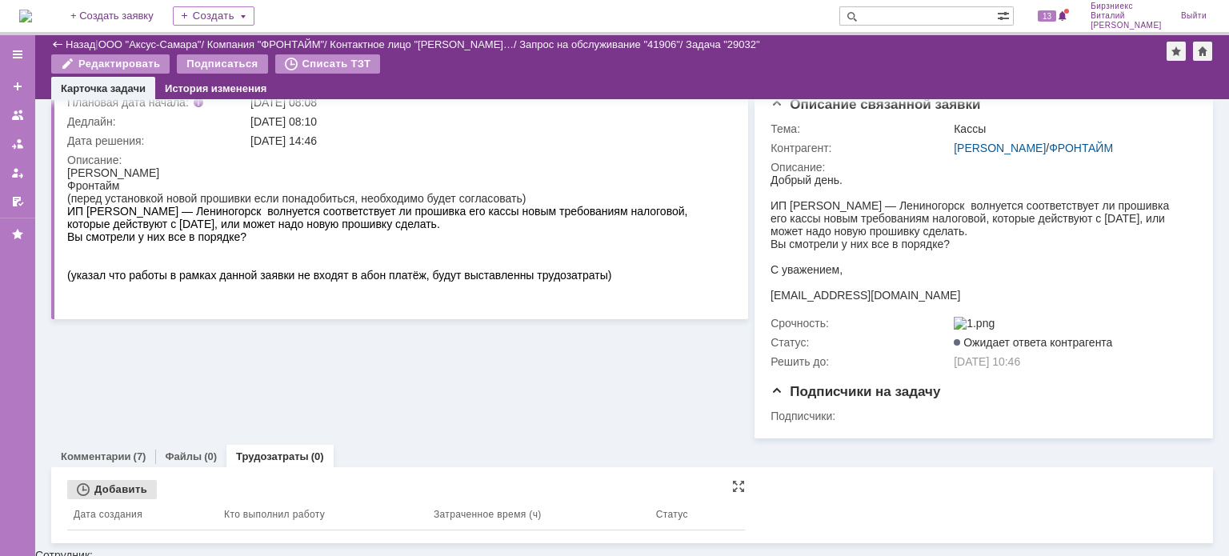
click at [145, 499] on div "Добавить" at bounding box center [112, 489] width 90 height 19
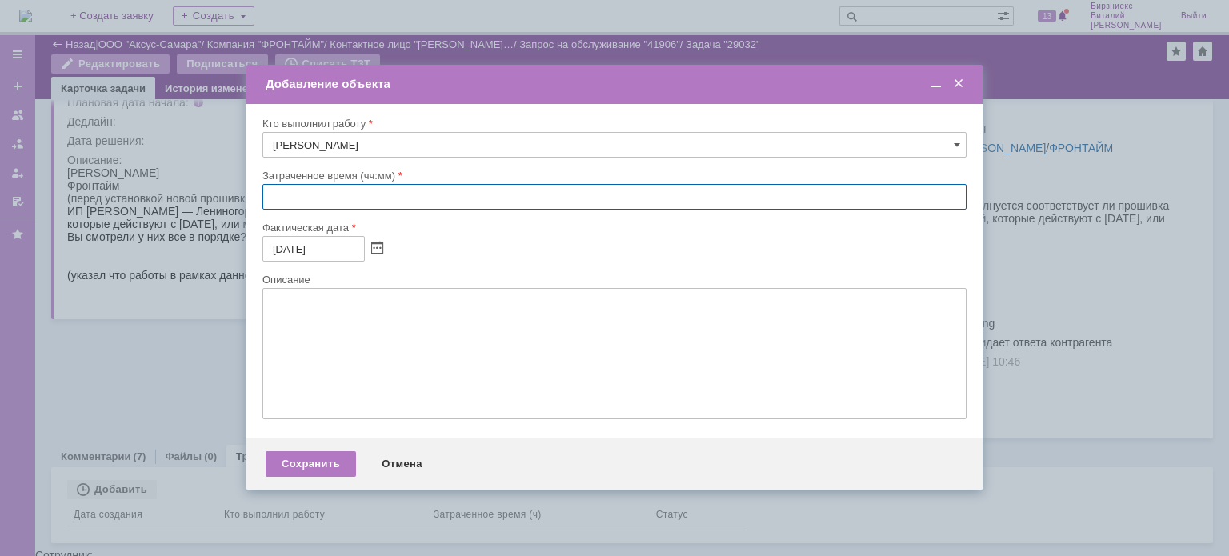
click at [342, 194] on input "text" at bounding box center [614, 197] width 704 height 26
type input "00:30"
click at [310, 468] on div "Сохранить" at bounding box center [311, 464] width 90 height 26
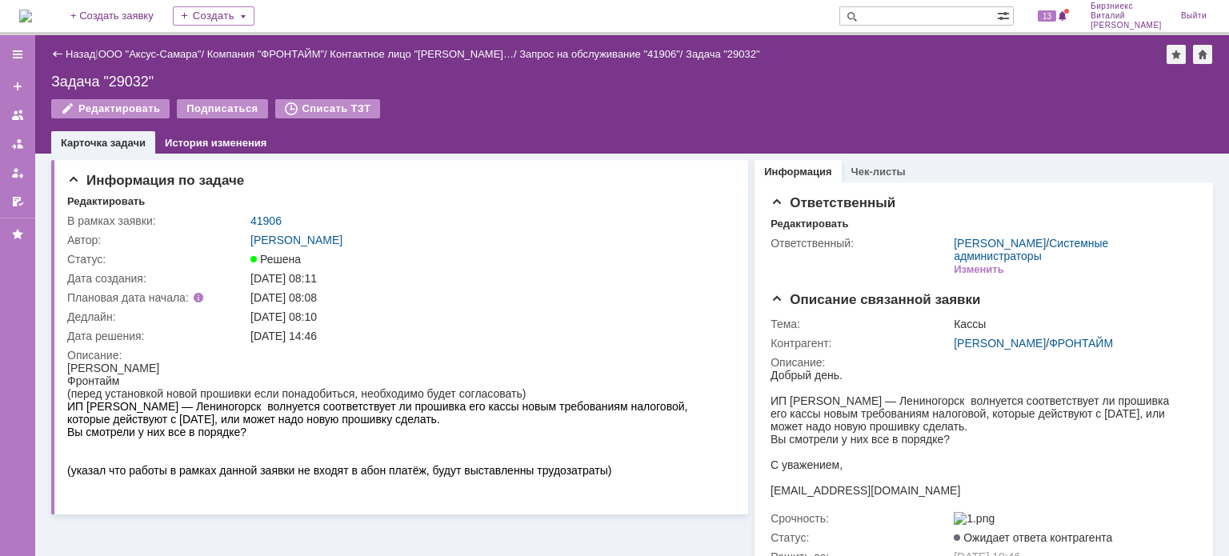
scroll to position [0, 0]
click at [90, 57] on link "Назад" at bounding box center [81, 54] width 30 height 12
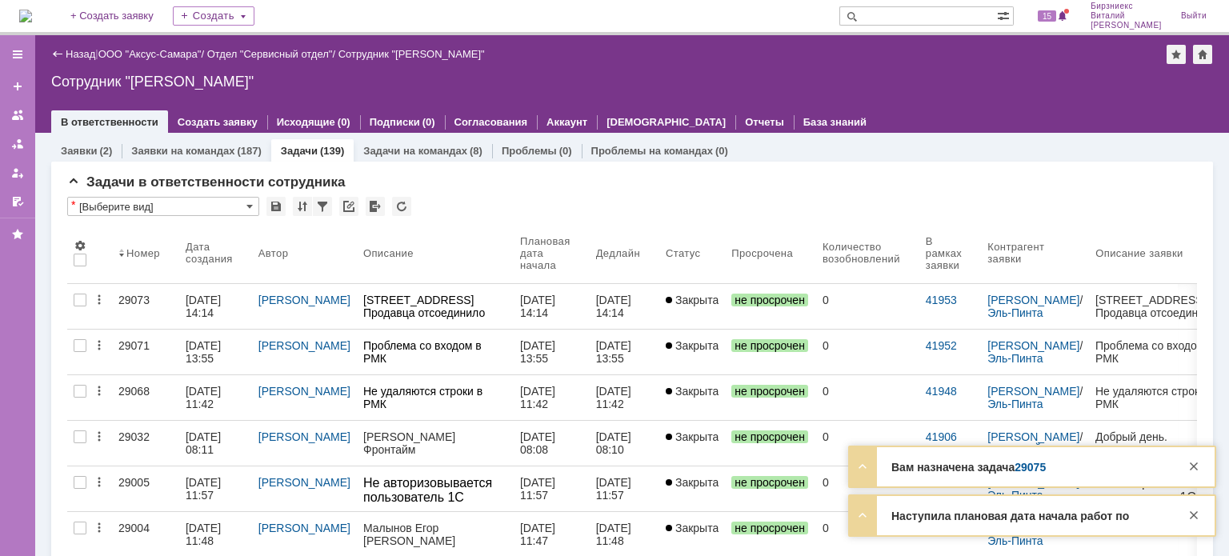
click at [310, 154] on link "Задачи" at bounding box center [299, 151] width 37 height 12
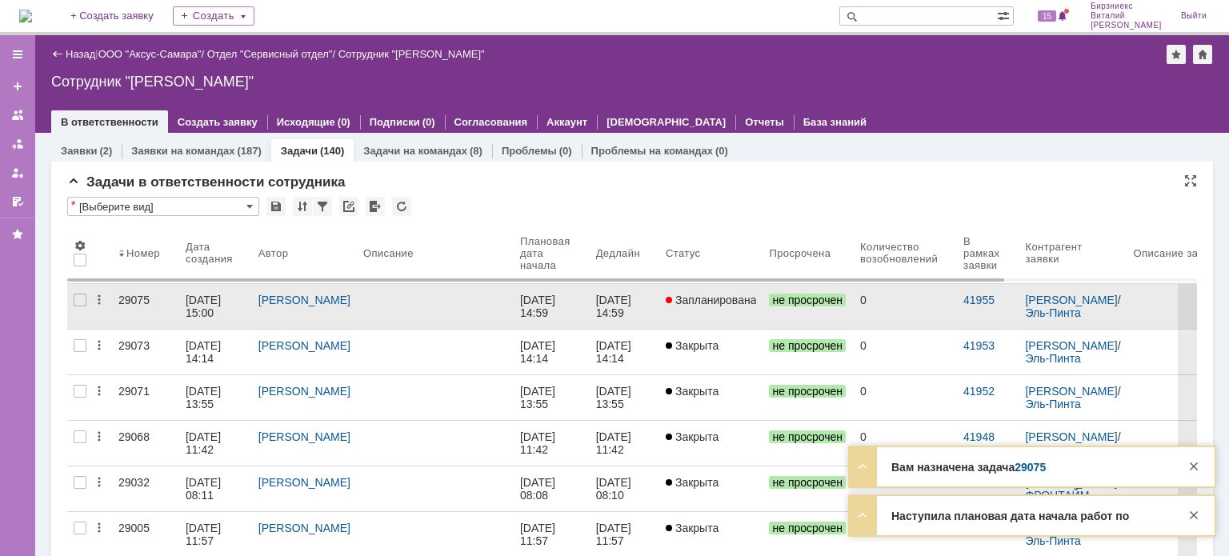
click at [403, 308] on link at bounding box center [435, 306] width 157 height 45
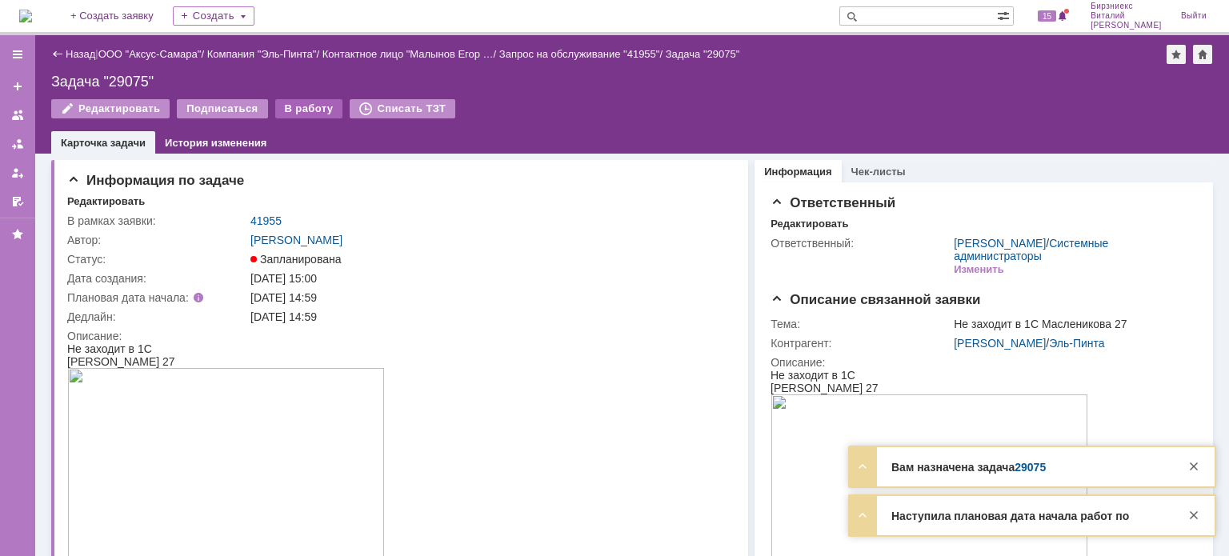
click at [297, 108] on div "В работу" at bounding box center [309, 108] width 68 height 19
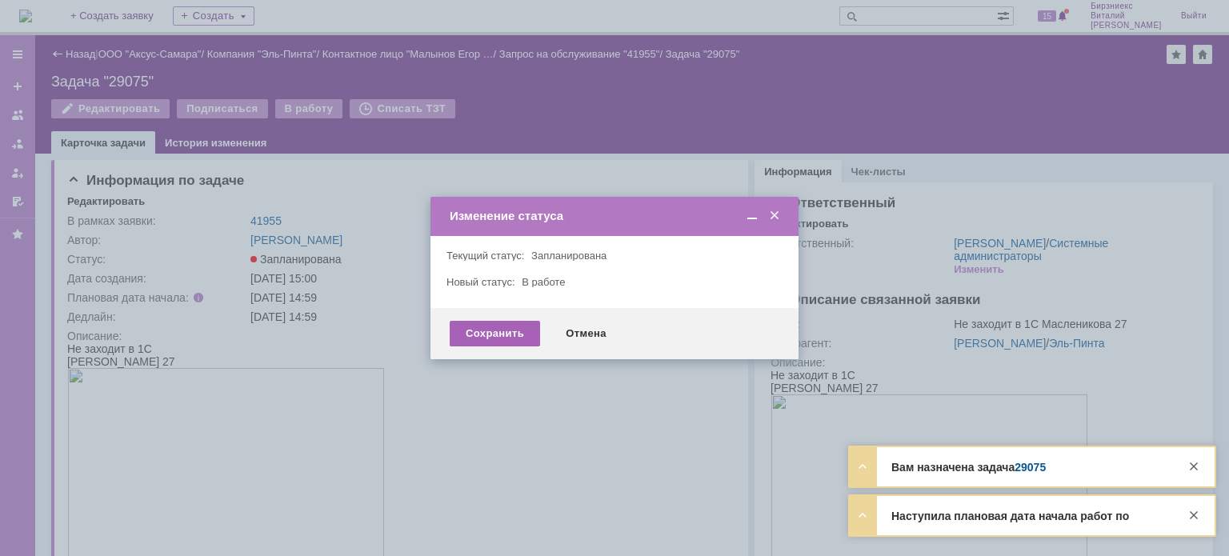
click at [480, 331] on div "Сохранить" at bounding box center [495, 334] width 90 height 26
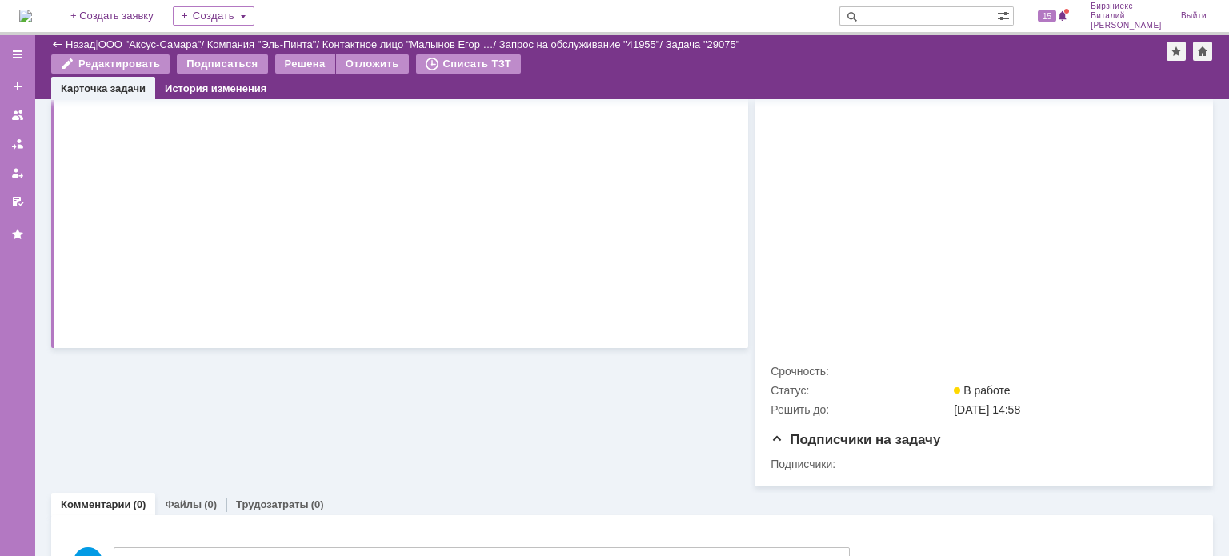
scroll to position [560, 0]
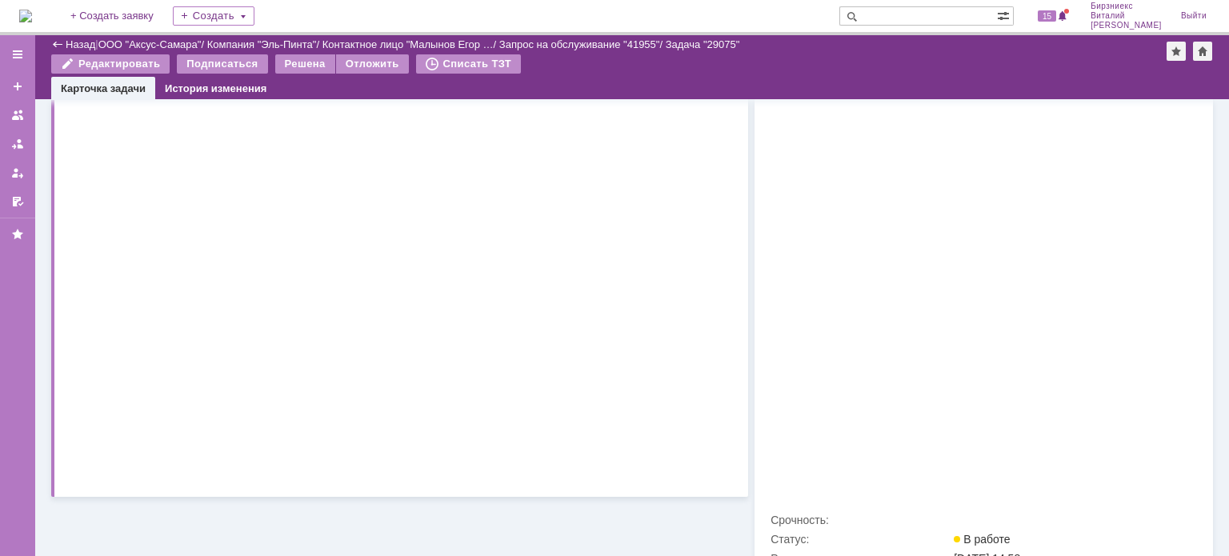
click at [611, 335] on html "Не заходит в 1С Масленикова 27" at bounding box center [394, 182] width 654 height 588
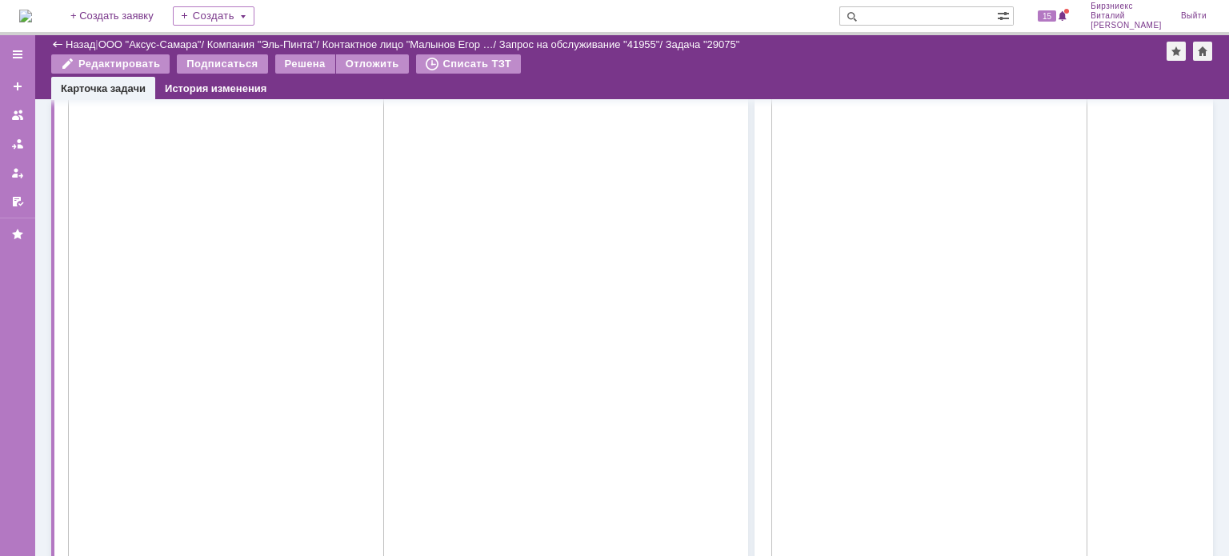
scroll to position [160, 0]
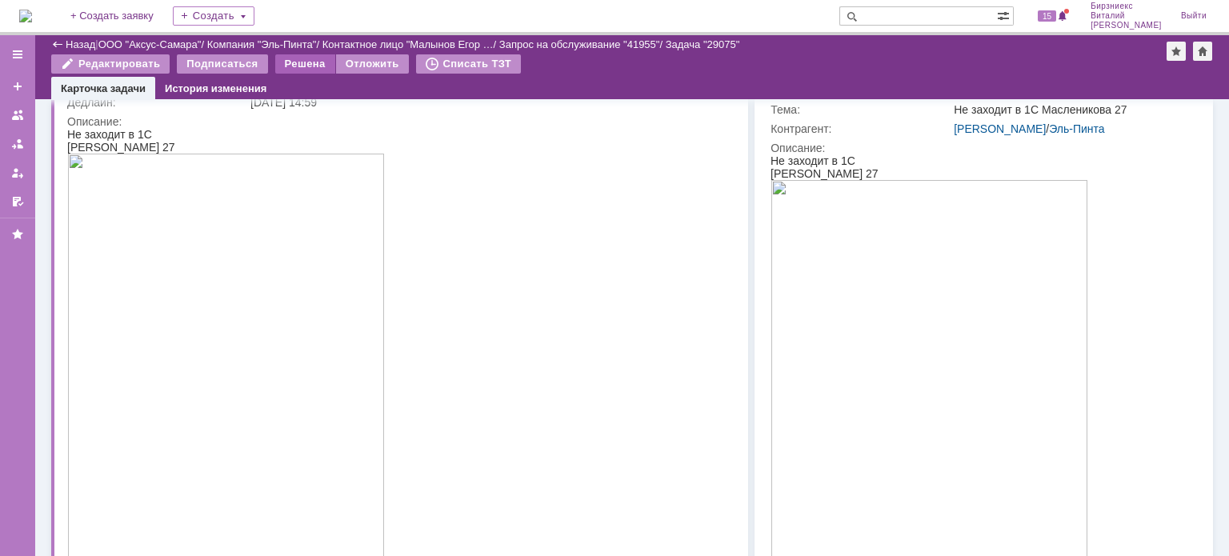
click at [288, 65] on div "Решена" at bounding box center [305, 63] width 60 height 19
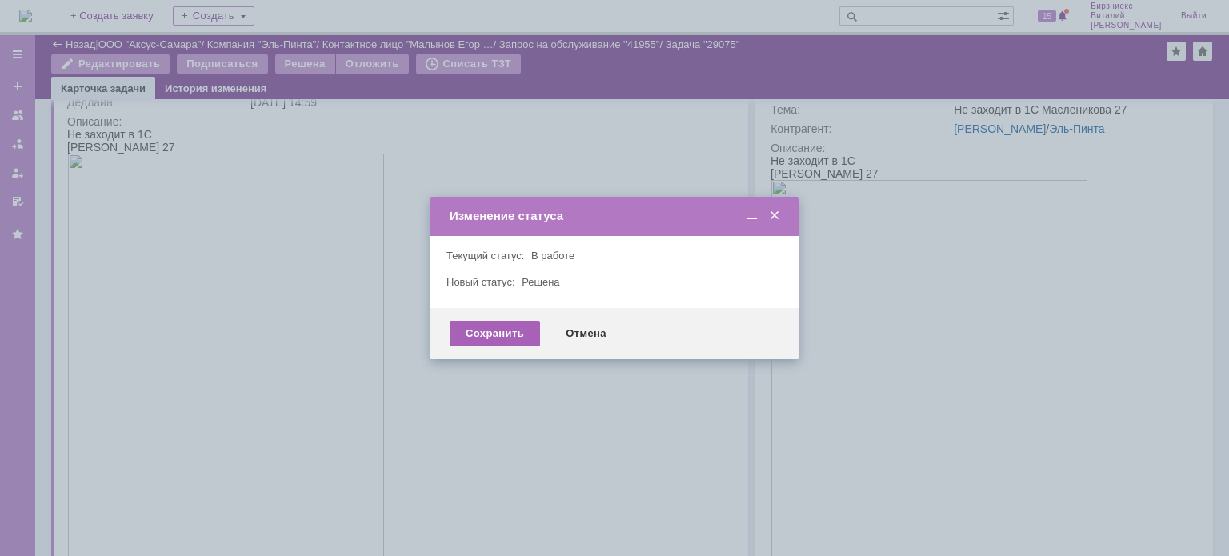
click at [512, 331] on div "Сохранить" at bounding box center [495, 334] width 90 height 26
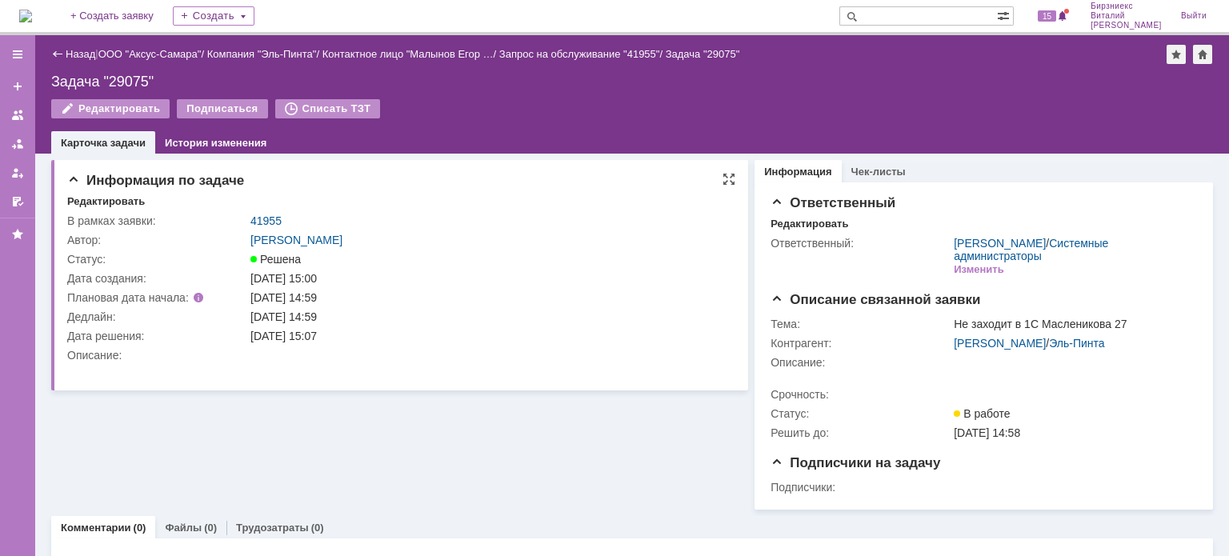
scroll to position [0, 0]
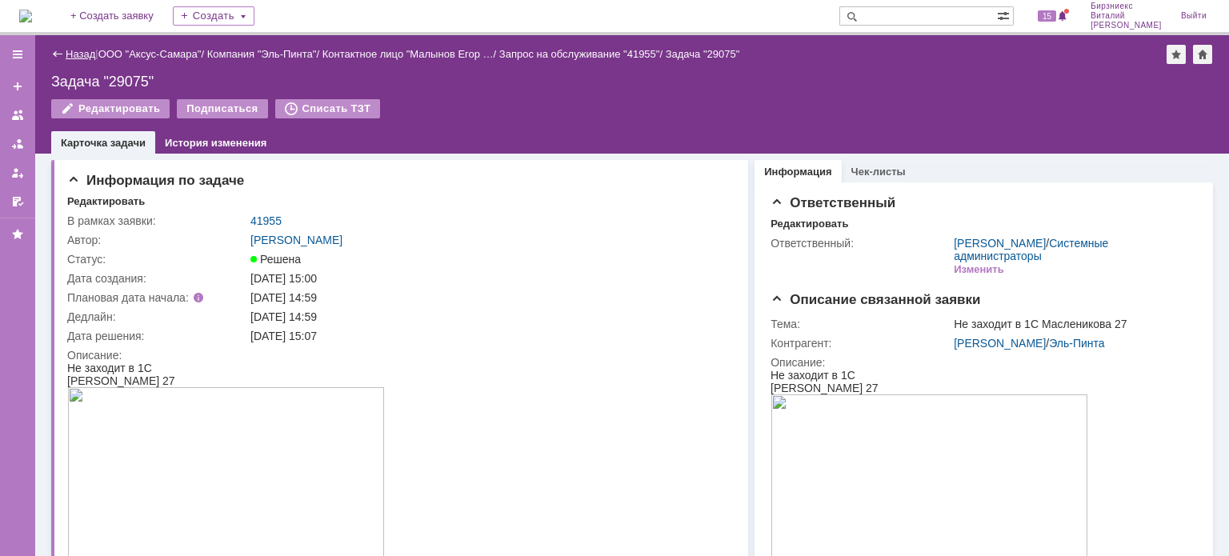
click at [93, 57] on link "Назад" at bounding box center [81, 54] width 30 height 12
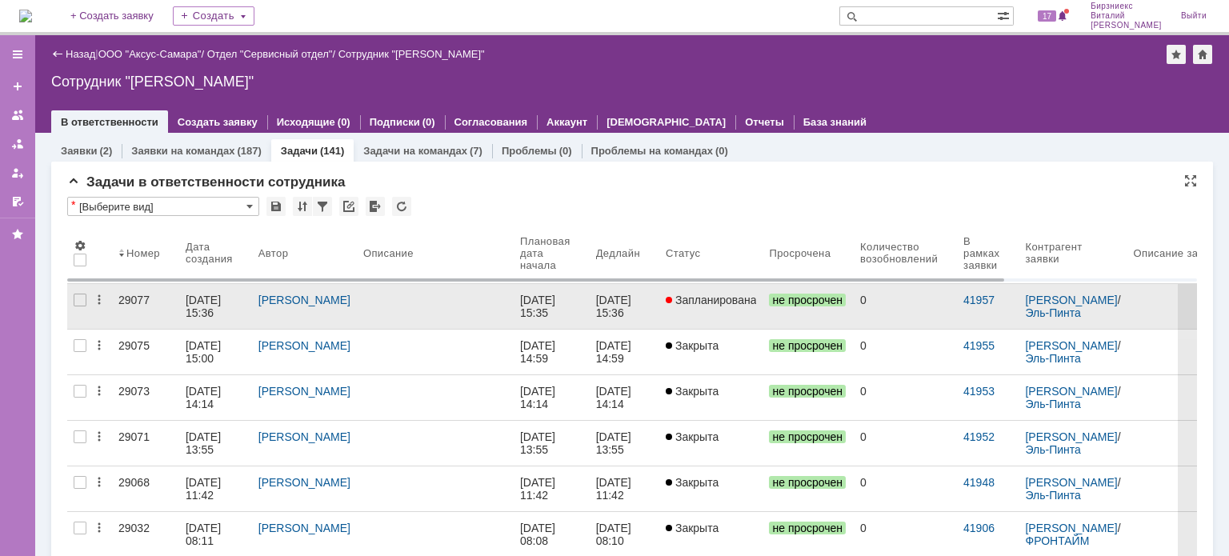
click at [438, 298] on div at bounding box center [435, 300] width 144 height 13
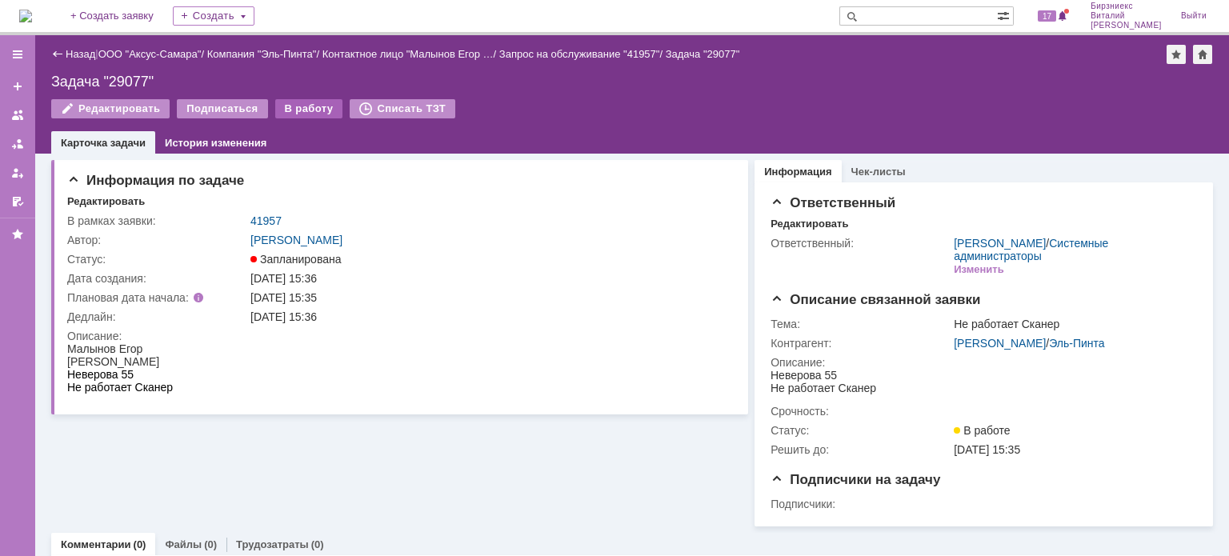
click at [309, 111] on div "В работу" at bounding box center [309, 108] width 68 height 19
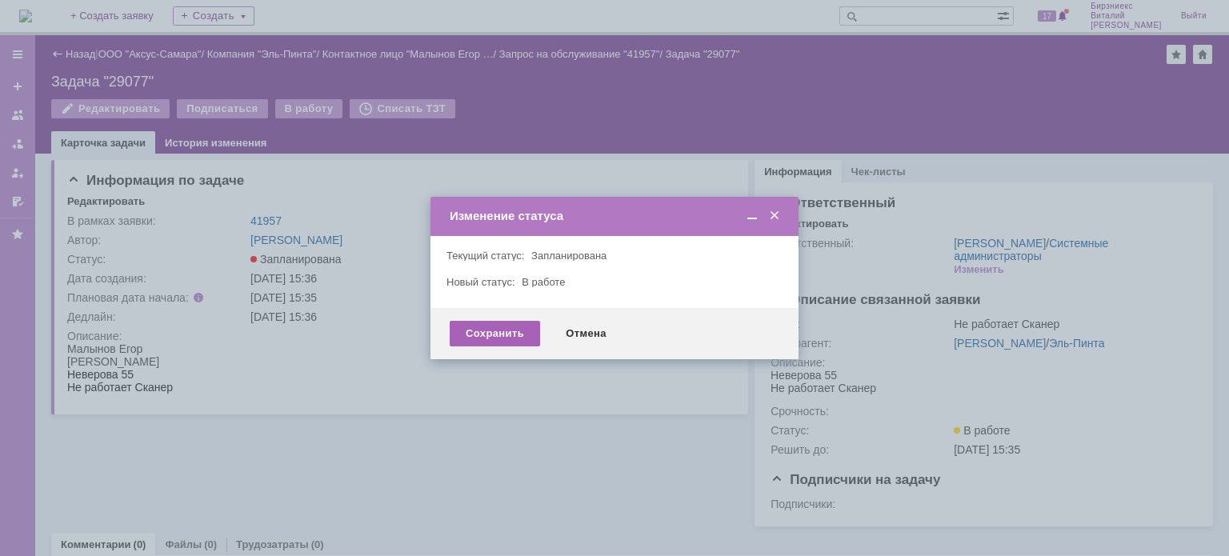
click at [514, 325] on div "Сохранить" at bounding box center [495, 334] width 90 height 26
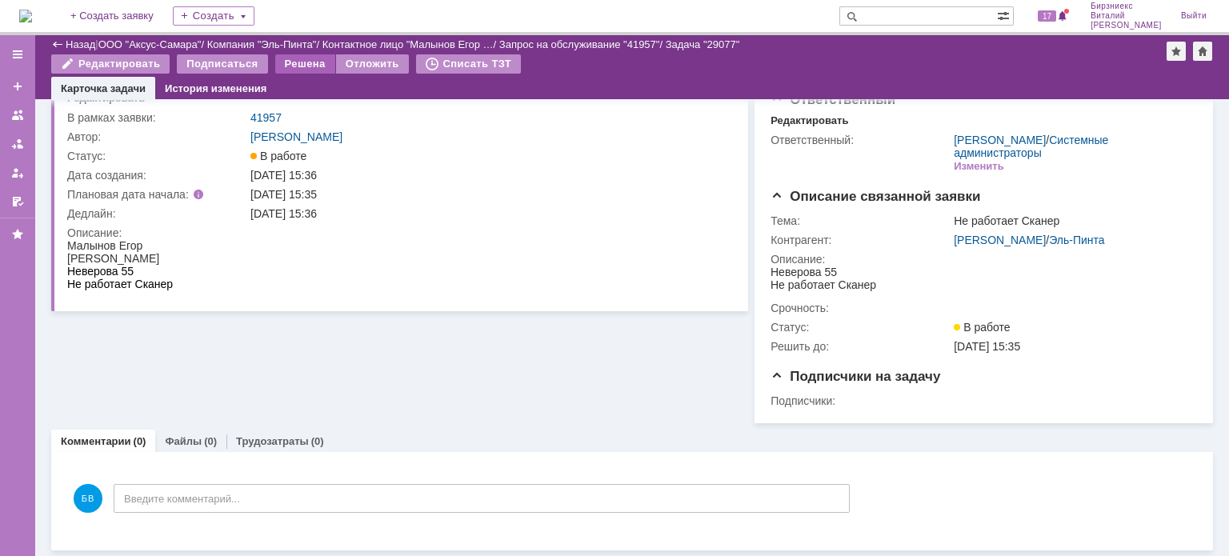
click at [279, 60] on div "Решена" at bounding box center [305, 63] width 60 height 19
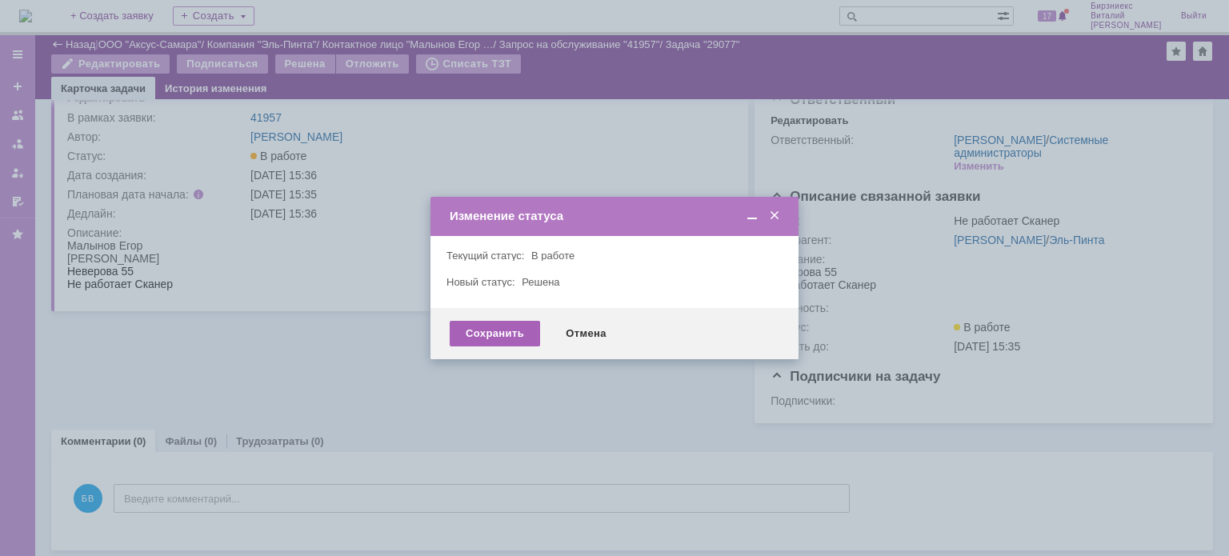
click at [492, 326] on div "Сохранить" at bounding box center [495, 334] width 90 height 26
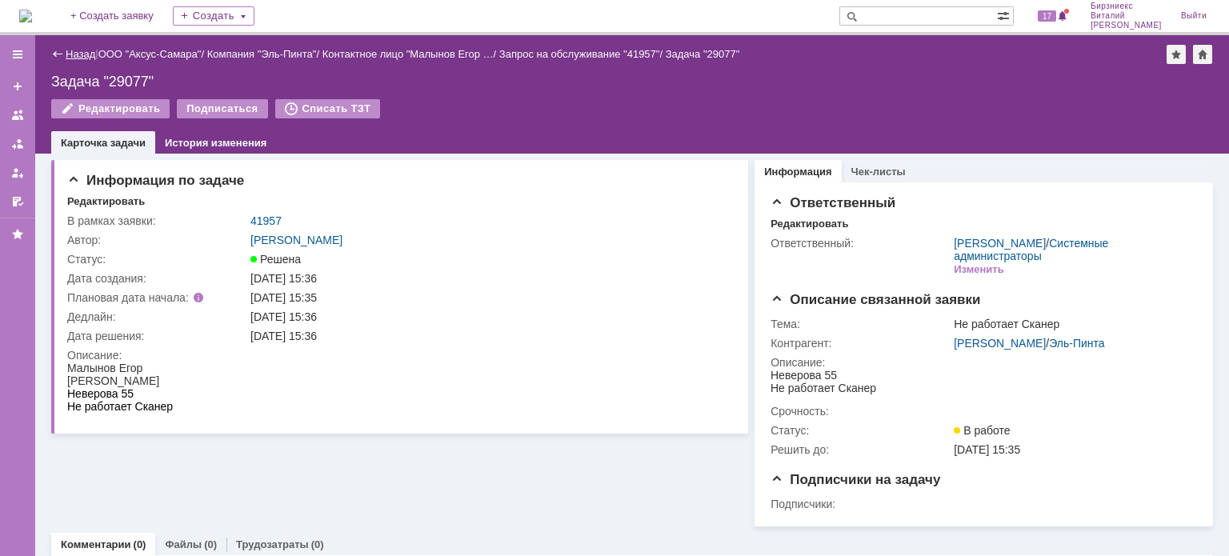
click at [78, 54] on link "Назад" at bounding box center [81, 54] width 30 height 12
